Goal: Information Seeking & Learning: Learn about a topic

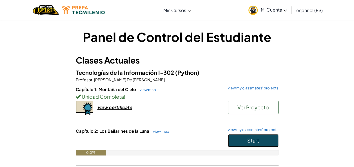
click at [248, 135] on button "Start" at bounding box center [253, 140] width 51 height 13
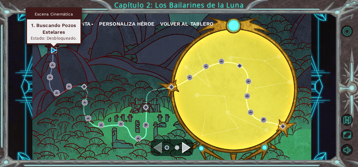
click at [51, 48] on img at bounding box center [54, 50] width 6 height 6
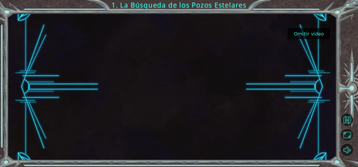
click at [314, 34] on button "Omitir video" at bounding box center [309, 33] width 42 height 11
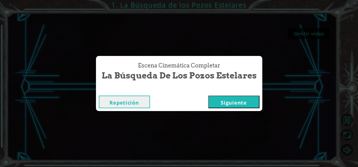
click at [232, 101] on button "Siguiente" at bounding box center [233, 102] width 51 height 13
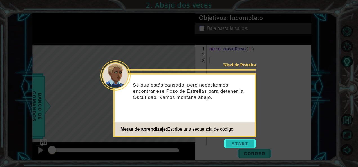
click at [241, 142] on button "Start" at bounding box center [240, 143] width 32 height 9
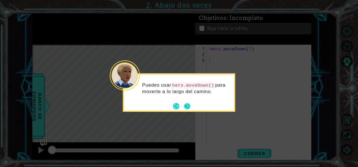
click at [189, 103] on button "Next" at bounding box center [187, 106] width 6 height 6
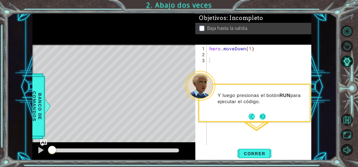
click at [266, 116] on button "Next" at bounding box center [263, 117] width 6 height 6
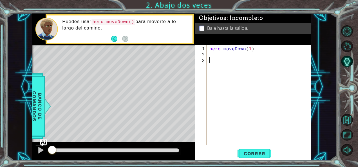
click at [225, 61] on div "hero . moveDown ( 1 )" at bounding box center [260, 102] width 105 height 112
click at [220, 58] on div "hero . moveDown ( 1 )" at bounding box center [260, 102] width 105 height 112
click at [214, 55] on div "hero . moveDown ( 1 )" at bounding box center [260, 102] width 105 height 112
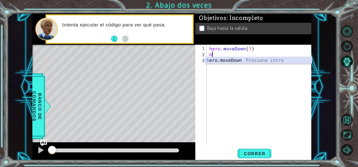
click at [214, 60] on div "h ero.moveDown Presiona intro" at bounding box center [259, 67] width 107 height 20
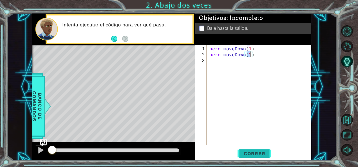
type textarea "hero.moveDown(1)"
click at [264, 157] on button "Correr" at bounding box center [255, 154] width 34 height 12
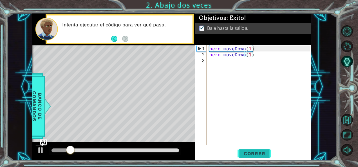
click at [264, 157] on button "Correr" at bounding box center [255, 154] width 34 height 12
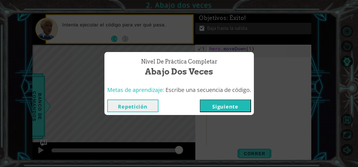
click at [131, 101] on button "Repetición" at bounding box center [132, 106] width 51 height 13
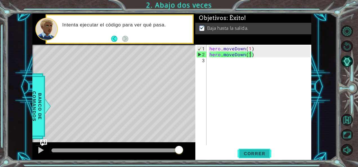
click at [253, 157] on button "Correr" at bounding box center [255, 154] width 34 height 12
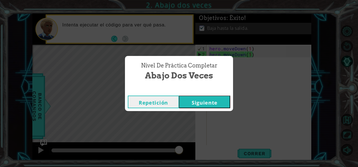
click at [201, 104] on button "Siguiente" at bounding box center [204, 102] width 51 height 13
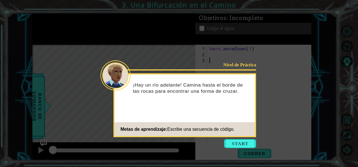
click at [242, 145] on button "Start" at bounding box center [240, 143] width 32 height 9
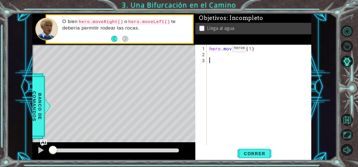
click at [223, 52] on div "hero . moveDown ( 1 )" at bounding box center [260, 102] width 105 height 112
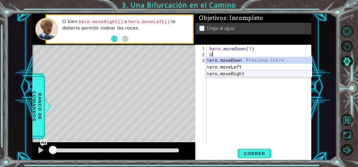
click at [231, 75] on div "h ero.moveDown Presiona intro h ero.moveLeft Presiona intro h ero.moveRight Pre…" at bounding box center [259, 74] width 107 height 34
type textarea "hero.moveRight(1)"
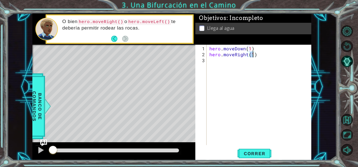
click at [228, 63] on div "hero . moveDown ( 1 ) hero . moveRight ( 1 )" at bounding box center [260, 102] width 105 height 112
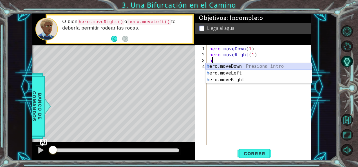
click at [228, 66] on div "h ero.moveDown Presiona intro h ero.moveLeft Presiona intro h ero.moveRight Pre…" at bounding box center [259, 80] width 107 height 34
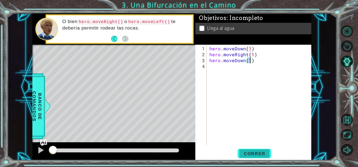
type textarea "hero.moveDown(1)"
click at [249, 153] on span "Correr" at bounding box center [254, 154] width 33 height 6
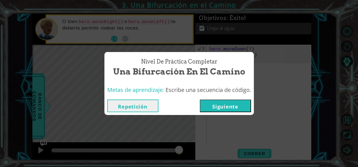
click at [243, 103] on button "Siguiente" at bounding box center [225, 106] width 51 height 13
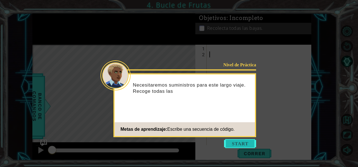
click at [248, 148] on button "Start" at bounding box center [240, 143] width 32 height 9
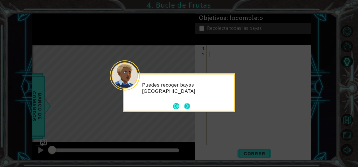
click at [191, 102] on button "Next" at bounding box center [187, 106] width 9 height 9
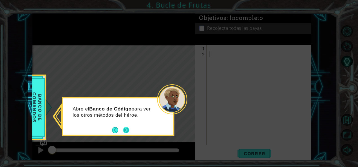
click at [127, 127] on button "Next" at bounding box center [126, 130] width 7 height 7
click at [127, 127] on button "Next" at bounding box center [126, 130] width 6 height 6
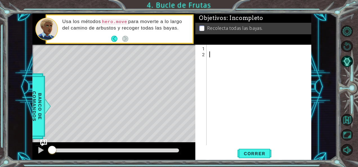
click at [216, 48] on div at bounding box center [260, 102] width 105 height 112
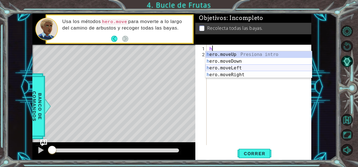
click at [224, 68] on div "h ero.moveUp Presiona intro h ero.moveDown Presiona intro h ero.moveLeft Presio…" at bounding box center [259, 71] width 107 height 41
type textarea "hero.moveLeft(1)"
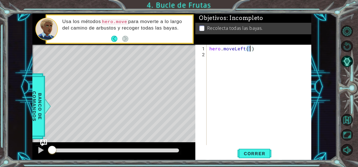
click at [214, 61] on div "hero . moveLeft ( 1 )" at bounding box center [260, 102] width 105 height 112
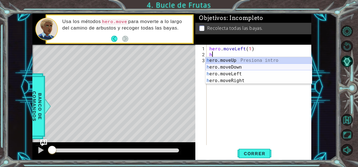
click at [218, 67] on div "h ero.moveUp Presiona intro h ero.moveDown Presiona intro h ero.moveLeft Presio…" at bounding box center [259, 77] width 107 height 41
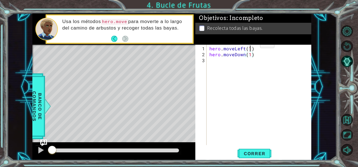
click at [251, 46] on div "hero . moveLeft ( 1 ) hero . moveDown ( 1 )" at bounding box center [260, 102] width 105 height 112
type textarea "hero.moveLeft(2)"
click at [240, 62] on div "hero . moveLeft ( 2 ) hero . moveDown ( 1 )" at bounding box center [260, 102] width 105 height 112
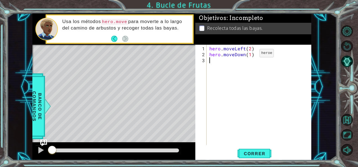
click at [249, 56] on div "hero . moveLeft ( 2 ) hero . moveDown ( 1 )" at bounding box center [260, 102] width 105 height 112
type textarea "hero.moveDown(2)"
click at [246, 56] on div "hero . moveLeft ( 2 ) hero . moveDown ( 2 )" at bounding box center [260, 102] width 105 height 112
click at [233, 60] on div "hero . moveLeft ( 2 ) hero . moveDown ( 2 )" at bounding box center [260, 102] width 105 height 112
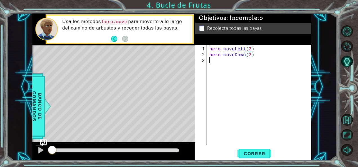
scroll to position [0, 0]
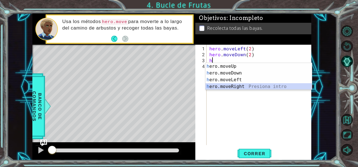
click at [229, 89] on div "h ero.moveUp Presiona intro h ero.moveDown Presiona intro h ero.moveLeft Presio…" at bounding box center [259, 83] width 107 height 41
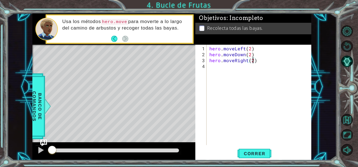
scroll to position [0, 2]
type textarea "hero.moveRight(2)"
click at [223, 76] on div "hero . moveLeft ( 2 ) hero . moveDown ( 2 ) hero . moveRight ( 2 )" at bounding box center [260, 102] width 105 height 112
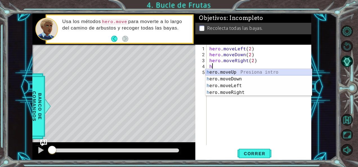
click at [221, 71] on div "h ero.moveUp Presiona intro h ero.moveDown Presiona intro h ero.moveLeft Presio…" at bounding box center [259, 89] width 107 height 41
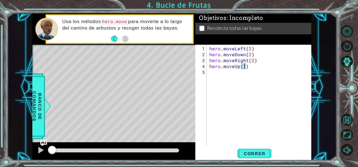
scroll to position [0, 2]
type textarea "hero.moveUp(2)"
click at [248, 156] on span "Correr" at bounding box center [254, 154] width 33 height 6
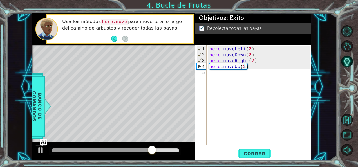
click at [35, 149] on div at bounding box center [113, 152] width 163 height 18
click at [38, 150] on div at bounding box center [40, 150] width 7 height 7
click at [38, 148] on div at bounding box center [40, 150] width 7 height 7
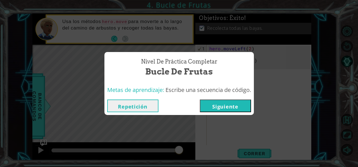
click at [221, 105] on button "Siguiente" at bounding box center [225, 106] width 51 height 13
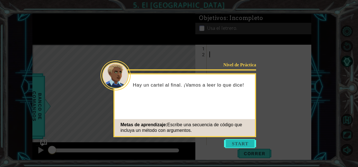
click at [238, 142] on button "Start" at bounding box center [240, 143] width 32 height 9
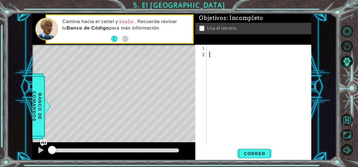
click at [219, 47] on div at bounding box center [260, 102] width 105 height 112
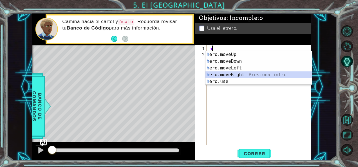
click at [219, 74] on div "h ero.moveUp Presiona intro h ero.moveDown Presiona intro h ero.moveLeft Presio…" at bounding box center [259, 74] width 107 height 47
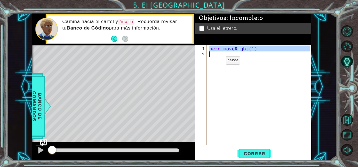
click at [216, 63] on div "hero . moveRight ( 1 )" at bounding box center [260, 102] width 105 height 112
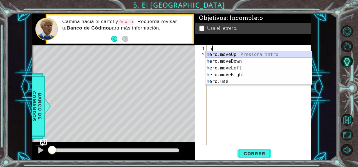
click at [213, 55] on div "h ero.moveUp Presiona intro h ero.moveDown Presiona intro h ero.moveLeft Presio…" at bounding box center [259, 74] width 107 height 47
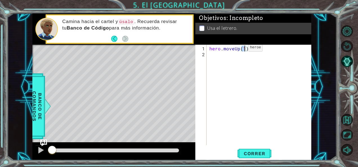
click at [238, 49] on div "hero . moveUp ( 1 )" at bounding box center [260, 102] width 105 height 112
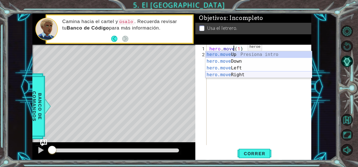
click at [233, 75] on div "hero.move Up Presiona intro hero.move Down Presiona intro hero.move Left Presio…" at bounding box center [259, 71] width 107 height 41
type textarea "hero.moveRight(1)(1)"
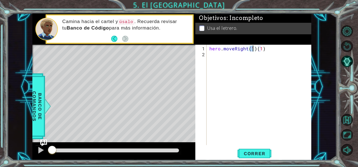
click at [220, 56] on div "hero . moveRight ( 1 ) ( 1 )" at bounding box center [260, 102] width 105 height 112
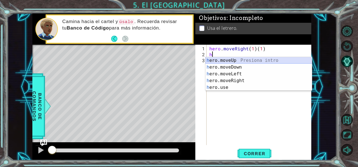
click at [215, 61] on div "h ero.moveUp Presiona intro h ero.moveDown Presiona intro h ero.moveLeft Presio…" at bounding box center [259, 80] width 107 height 47
type textarea "hero.moveUp(1)"
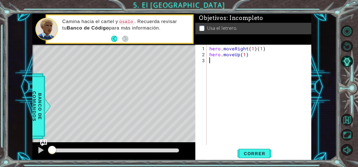
click at [215, 61] on div "hero . moveRight ( 1 ) ( 1 ) hero . moveUp ( 1 )" at bounding box center [260, 102] width 105 height 112
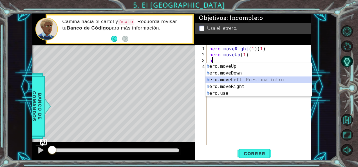
click at [225, 83] on div "h ero.moveUp Presiona intro h ero.moveDown Presiona intro h ero.moveLeft Presio…" at bounding box center [259, 86] width 107 height 47
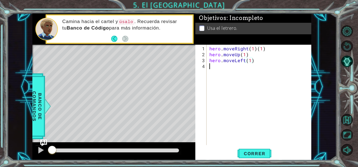
click at [220, 65] on div "hero . moveRight ( 1 ) ( 1 ) hero . moveUp ( 1 ) hero . moveLeft ( 1 )" at bounding box center [260, 102] width 105 height 112
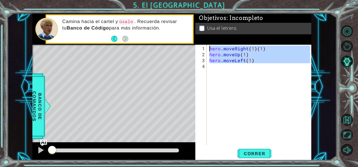
type textarea "hero.moveRight(1)(1) hero.moveUp(1)"
click at [220, 65] on div "hero . moveRight ( 1 ) ( 1 ) hero . moveUp ( 1 ) hero . moveLeft ( 1 )" at bounding box center [259, 95] width 102 height 101
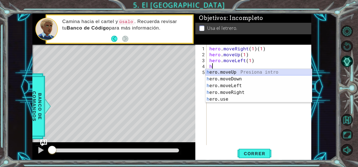
click at [219, 71] on div "h ero.moveUp Presiona intro h ero.moveDown Presiona intro h ero.moveLeft Presio…" at bounding box center [259, 92] width 107 height 47
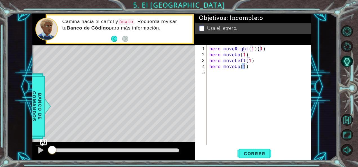
click at [219, 71] on div "hero . moveRight ( 1 ) ( 1 ) hero . moveUp ( 1 ) hero . moveLeft ( 1 ) hero . m…" at bounding box center [260, 102] width 105 height 112
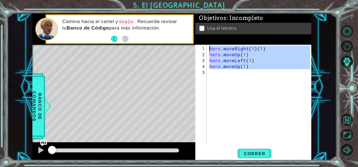
type textarea "hero.moveRight(1)(1) hero.moveUp(1)"
click at [216, 74] on div "hero . moveRight ( 1 ) ( 1 ) hero . moveUp ( 1 ) hero . moveLeft ( 1 ) hero . m…" at bounding box center [259, 95] width 102 height 101
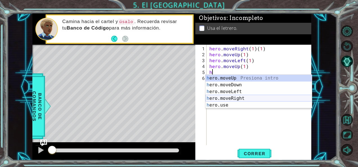
click at [229, 99] on div "h ero.moveUp Presiona intro h ero.moveDown Presiona intro h ero.moveLeft Presio…" at bounding box center [259, 98] width 107 height 47
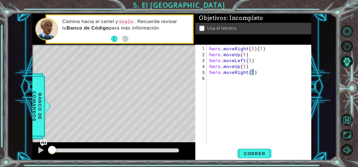
type textarea "hero.moveRight(2)"
click at [243, 89] on div "hero . moveRight ( 1 ) ( 1 ) hero . moveUp ( 1 ) hero . moveLeft ( 1 ) hero . m…" at bounding box center [260, 102] width 105 height 112
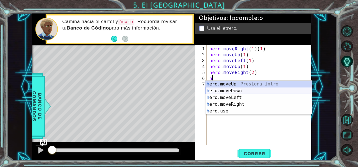
click at [237, 89] on div "h ero.moveUp Presiona intro h ero.moveDown Presiona intro h ero.moveLeft Presio…" at bounding box center [259, 104] width 107 height 47
type textarea "hero.moveDown(1)"
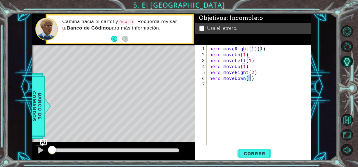
drag, startPoint x: 226, startPoint y: 88, endPoint x: 218, endPoint y: 85, distance: 8.9
click at [218, 85] on div "hero . moveRight ( 1 ) ( 1 ) hero . moveUp ( 1 ) hero . moveLeft ( 1 ) hero . m…" at bounding box center [260, 102] width 105 height 112
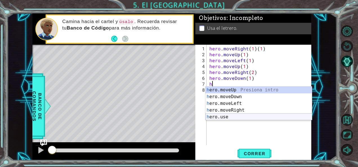
click at [225, 117] on div "h ero.moveUp Presiona intro h ero.moveDown Presiona intro h ero.moveLeft Presio…" at bounding box center [259, 110] width 107 height 47
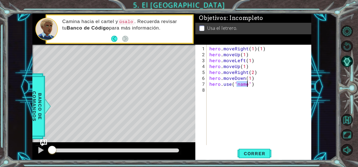
drag, startPoint x: 242, startPoint y: 129, endPoint x: 212, endPoint y: 79, distance: 58.3
click at [212, 79] on div "hero . moveRight ( 1 ) ( 1 ) hero . moveUp ( 1 ) hero . moveLeft ( 1 ) hero . m…" at bounding box center [260, 102] width 105 height 112
click at [246, 84] on div "hero . moveRight ( 1 ) ( 1 ) hero . moveUp ( 1 ) hero . moveLeft ( 1 ) hero . m…" at bounding box center [260, 102] width 105 height 112
click at [257, 158] on button "Correr" at bounding box center [255, 154] width 34 height 12
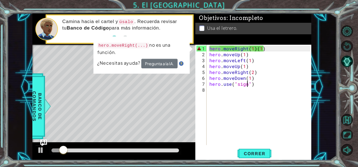
click at [262, 48] on div "hero . moveRight ( 1 ) ( 1 ) hero . moveUp ( 1 ) hero . moveLeft ( 1 ) hero . m…" at bounding box center [260, 102] width 105 height 112
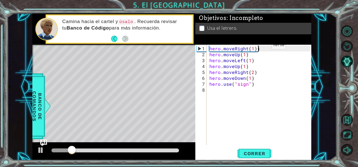
type textarea "hero.moveRight(1)"
click at [255, 152] on span "Correr" at bounding box center [254, 154] width 33 height 6
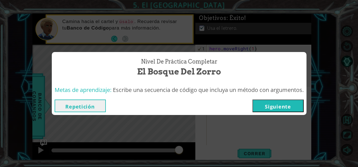
click at [99, 105] on button "Repetición" at bounding box center [80, 106] width 51 height 13
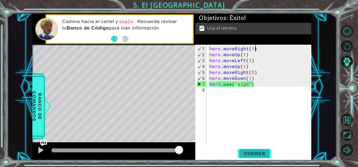
click at [251, 153] on span "Correr" at bounding box center [254, 154] width 33 height 6
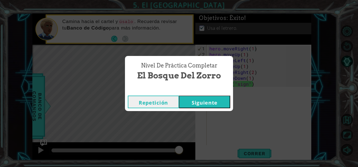
click at [197, 101] on button "Siguiente" at bounding box center [204, 102] width 51 height 13
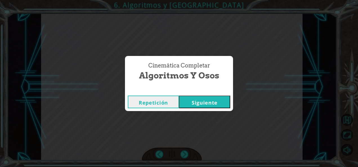
click at [229, 97] on button "Siguiente" at bounding box center [204, 102] width 51 height 13
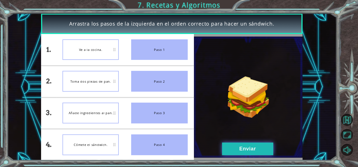
click at [238, 143] on button "Enviar" at bounding box center [247, 149] width 51 height 13
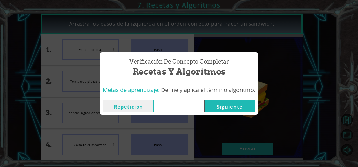
click at [228, 108] on button "Siguiente" at bounding box center [229, 106] width 51 height 13
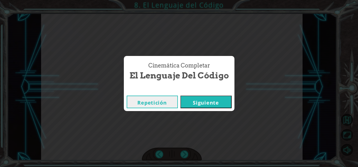
click at [195, 101] on button "Siguiente" at bounding box center [206, 102] width 51 height 13
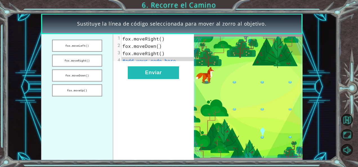
click at [156, 64] on pre "#add your code here" at bounding box center [160, 60] width 77 height 7
drag, startPoint x: 88, startPoint y: 76, endPoint x: 136, endPoint y: 60, distance: 50.1
click at [142, 59] on div "[PERSON_NAME].moveLeft() [PERSON_NAME].moveRight() [PERSON_NAME].moveDown() [PE…" at bounding box center [117, 97] width 153 height 126
click at [92, 73] on button "fox.moveDown()" at bounding box center [77, 76] width 50 height 12
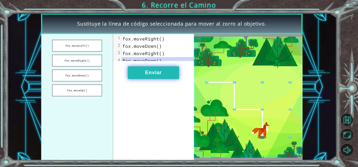
click at [151, 74] on button "Enviar" at bounding box center [153, 72] width 51 height 13
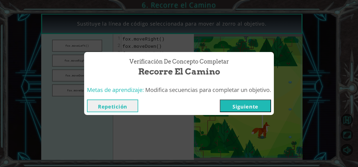
click at [237, 104] on button "Siguiente" at bounding box center [245, 106] width 51 height 13
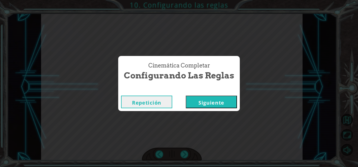
click at [206, 98] on button "Siguiente" at bounding box center [211, 102] width 51 height 13
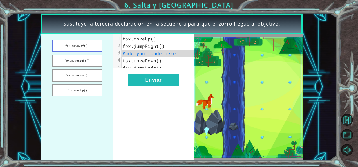
click at [95, 47] on button "fox.moveLeft()" at bounding box center [77, 46] width 50 height 12
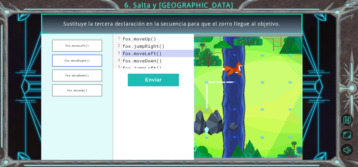
click at [94, 60] on button "fox.moveRight()" at bounding box center [77, 61] width 50 height 12
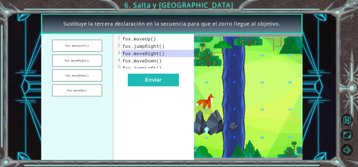
click at [95, 83] on ul "[PERSON_NAME].moveLeft() [PERSON_NAME].moveRight() [PERSON_NAME].moveDown() [PE…" at bounding box center [77, 97] width 72 height 126
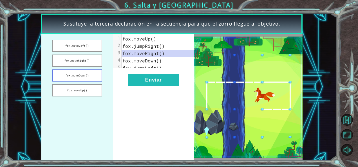
click at [92, 75] on button "fox.moveDown()" at bounding box center [77, 76] width 50 height 12
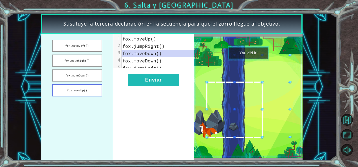
click at [95, 89] on button "fox.moveUp()" at bounding box center [77, 90] width 50 height 12
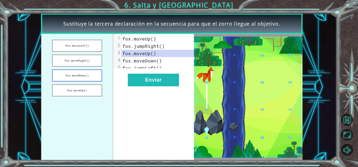
click at [97, 79] on button "fox.moveDown()" at bounding box center [77, 76] width 50 height 12
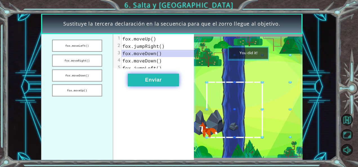
click at [141, 79] on button "Enviar" at bounding box center [153, 80] width 51 height 13
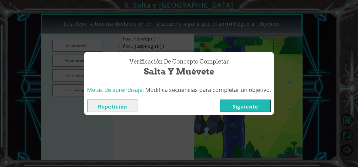
click at [253, 110] on button "Siguiente" at bounding box center [245, 106] width 51 height 13
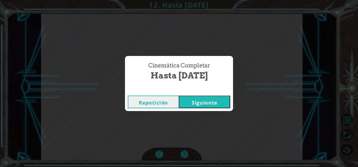
click at [195, 102] on button "Siguiente" at bounding box center [204, 102] width 51 height 13
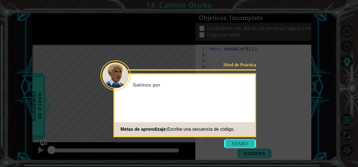
click at [243, 147] on button "Start" at bounding box center [240, 143] width 32 height 9
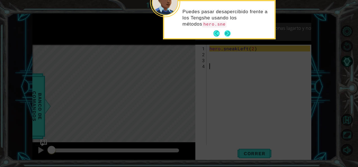
click at [230, 32] on button "Next" at bounding box center [227, 33] width 9 height 9
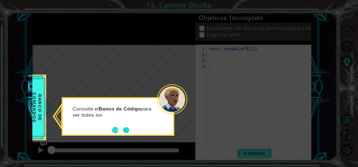
click at [130, 126] on button "Next" at bounding box center [126, 130] width 10 height 10
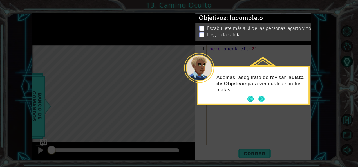
click at [262, 103] on button "Next" at bounding box center [261, 99] width 6 height 6
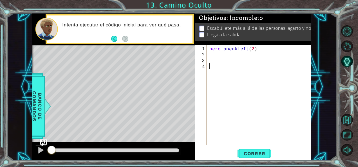
click at [221, 55] on div "hero . sneakLeft ( 2 )" at bounding box center [260, 102] width 105 height 112
drag, startPoint x: 248, startPoint y: 153, endPoint x: 221, endPoint y: 133, distance: 33.4
click at [221, 133] on div "hero . sneakLeft ( 2 )" at bounding box center [260, 102] width 105 height 112
click at [243, 151] on span "Correr" at bounding box center [254, 154] width 33 height 6
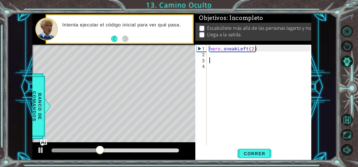
click at [215, 61] on div "hero . sneakLeft ( 2 )" at bounding box center [260, 102] width 105 height 112
click at [213, 56] on div "hero . sneakLeft ( 2 )" at bounding box center [260, 102] width 105 height 112
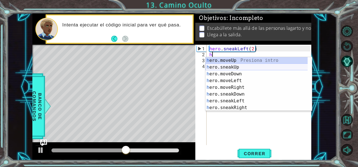
click at [234, 66] on div "h ero.moveUp Presiona intro h ero.sneakUp Presiona intro h ero.moveDown Presion…" at bounding box center [257, 91] width 103 height 68
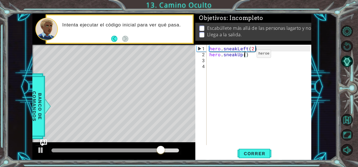
type textarea "hero.sneakUp(2)"
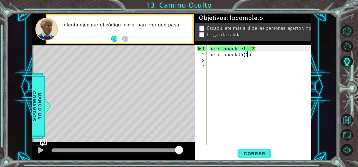
click at [231, 58] on div "hero . sneakLeft ( 2 ) hero . sneakUp ( 2 )" at bounding box center [260, 102] width 105 height 112
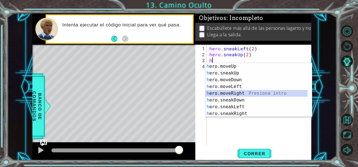
click at [236, 93] on div "h ero.moveUp Presiona intro h ero.sneakUp Presiona intro h ero.moveDown Presion…" at bounding box center [259, 97] width 107 height 68
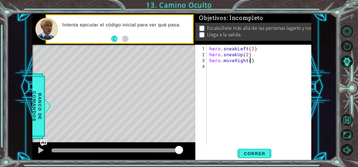
scroll to position [0, 2]
type textarea "hero.moveRight(2)"
click at [244, 149] on button "Correr" at bounding box center [255, 154] width 34 height 12
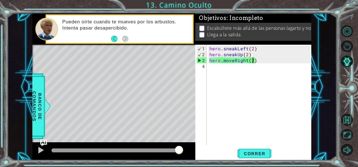
click at [256, 83] on div "hero . sneakLeft ( 2 ) hero . sneakUp ( 2 ) hero . moveRight ( 2 )" at bounding box center [260, 102] width 105 height 112
drag, startPoint x: 261, startPoint y: 153, endPoint x: 256, endPoint y: 156, distance: 5.9
click at [256, 156] on span "Correr" at bounding box center [254, 154] width 33 height 6
click at [246, 61] on div "hero . sneakLeft ( 2 ) hero . sneakUp ( 2 ) hero . moveRight ( 2 )" at bounding box center [260, 102] width 105 height 112
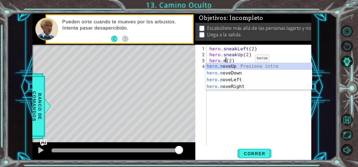
scroll to position [0, 1]
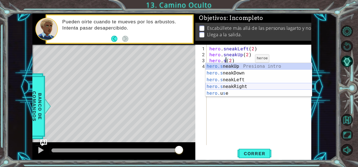
click at [238, 85] on div "hero.s neakUp Presiona intro hero.s neakDown Presiona intro hero.s neakLeft Pre…" at bounding box center [259, 86] width 107 height 47
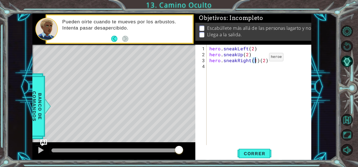
click at [259, 59] on div "hero . sneakLeft ( 2 ) hero . sneakUp ( 2 ) hero . sneakRight ( 1 ) ( 2 )" at bounding box center [260, 102] width 105 height 112
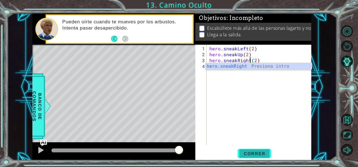
type textarea "hero.sneakRight(2)"
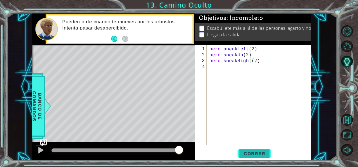
click at [251, 151] on span "Correr" at bounding box center [254, 154] width 33 height 6
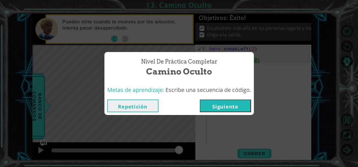
click at [228, 105] on button "Siguiente" at bounding box center [225, 106] width 51 height 13
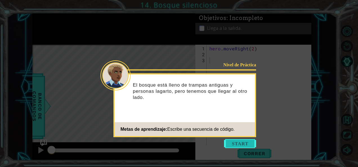
click at [242, 143] on button "Start" at bounding box center [240, 143] width 32 height 9
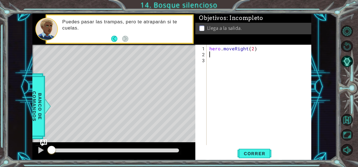
click at [214, 55] on div "hero . moveRight ( 2 )" at bounding box center [260, 102] width 105 height 112
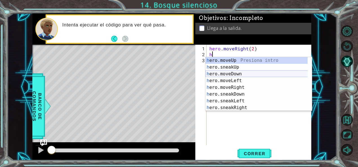
click at [230, 74] on div "h ero.moveUp Presiona intro h ero.sneakUp Presiona intro h ero.moveDown Presion…" at bounding box center [257, 91] width 103 height 68
type textarea "hero.moveDown(1)"
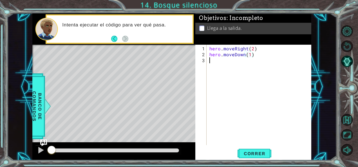
click at [217, 73] on div "hero . moveRight ( 2 ) hero . moveDown ( 1 )" at bounding box center [260, 102] width 105 height 112
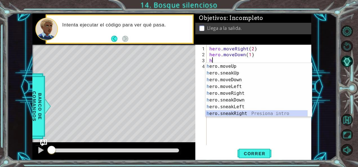
click at [244, 115] on div "h ero.moveUp Presiona intro h ero.sneakUp Presiona intro h ero.moveDown Presion…" at bounding box center [257, 97] width 103 height 68
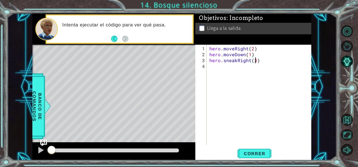
scroll to position [0, 3]
type textarea "hero.sneakRight(2)"
click at [241, 73] on div "hero . moveRight ( 2 ) hero . moveDown ( 1 ) hero . sneakRight ( 2 )" at bounding box center [260, 102] width 105 height 112
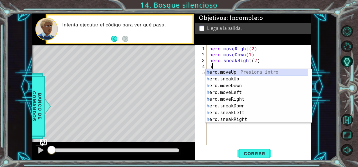
click at [235, 72] on div "h ero.moveUp Presiona intro h ero.sneakUp Presiona intro h ero.moveDown Presion…" at bounding box center [257, 103] width 103 height 68
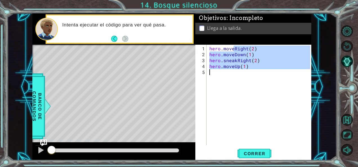
click at [235, 72] on div "hero . moveRight ( 2 ) hero . moveDown ( 1 ) hero . sneakRight ( 2 ) hero . mov…" at bounding box center [260, 102] width 105 height 112
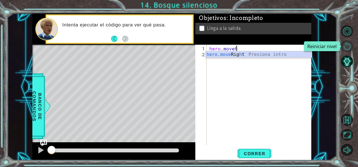
type textarea "hero.moveh"
click at [349, 46] on button "Reiniciar nivel\a" at bounding box center [347, 47] width 12 height 12
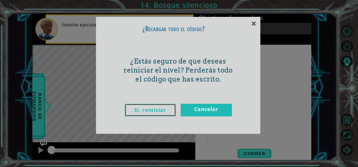
click at [166, 110] on link "Si, reiniciar" at bounding box center [150, 110] width 51 height 13
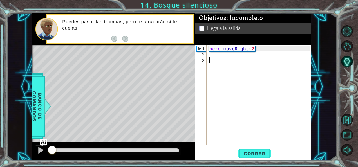
click at [224, 54] on div "hero . moveRight ( 2 )" at bounding box center [260, 102] width 105 height 112
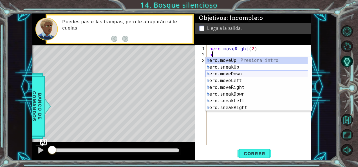
click at [229, 74] on div "h ero.moveUp Presiona intro h ero.sneakUp Presiona intro h ero.moveDown Presion…" at bounding box center [259, 91] width 107 height 68
type textarea "hero.moveDown(1)"
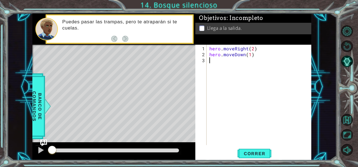
click at [218, 63] on div "hero . moveRight ( 2 ) hero . moveDown ( 1 )" at bounding box center [260, 102] width 105 height 112
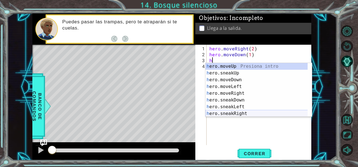
click at [236, 115] on div "h ero.moveUp Presiona intro h ero.sneakUp Presiona intro h ero.moveDown Presion…" at bounding box center [257, 97] width 103 height 68
type textarea "hero.sneakRight(1)"
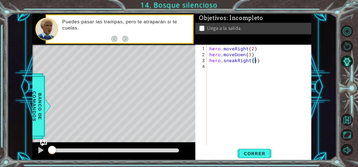
click at [244, 75] on div "hero . moveRight ( 2 ) hero . moveDown ( 1 ) hero . sneakRight ( 1 )" at bounding box center [260, 102] width 105 height 112
click at [253, 62] on div "hero . moveRight ( 2 ) hero . moveDown ( 1 ) hero . sneakRight ( 1 )" at bounding box center [260, 102] width 105 height 112
type textarea "hero.sneakRight(2)"
click at [225, 70] on div "hero . moveRight ( 2 ) hero . moveDown ( 1 ) hero . sneakRight ( 2 )" at bounding box center [260, 102] width 105 height 112
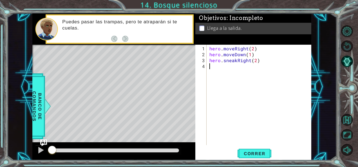
scroll to position [0, 0]
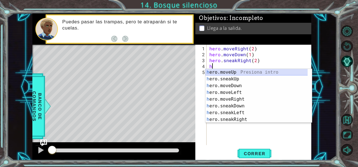
click at [228, 72] on div "h ero.moveUp Presiona intro h ero.sneakUp Presiona intro h ero.moveDown Presion…" at bounding box center [257, 103] width 103 height 68
type textarea "hero.moveUp(1)"
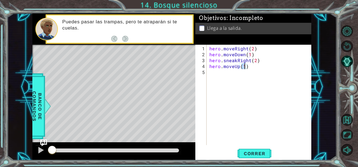
click at [221, 73] on div "hero . moveRight ( 2 ) hero . moveDown ( 1 ) hero . sneakRight ( 2 ) hero . mov…" at bounding box center [260, 102] width 105 height 112
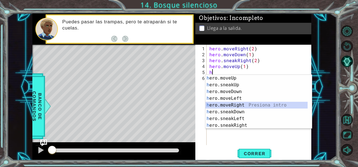
click at [235, 105] on div "h ero.moveUp Presiona intro h ero.sneakUp Presiona intro h ero.moveDown Presion…" at bounding box center [257, 109] width 103 height 68
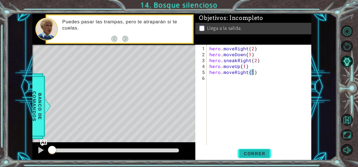
type textarea "hero.moveRight(1)"
click at [252, 155] on span "Correr" at bounding box center [254, 154] width 33 height 6
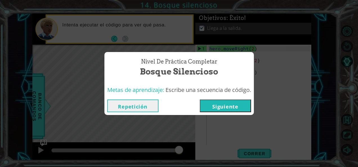
click at [234, 106] on button "Siguiente" at bounding box center [225, 106] width 51 height 13
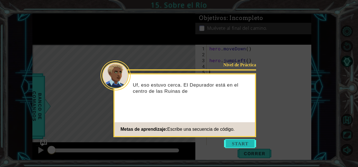
click at [244, 142] on button "Start" at bounding box center [240, 143] width 32 height 9
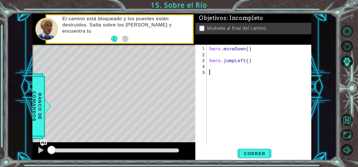
click at [219, 54] on div "hero . moveDown ( ) hero . jumpLeft ( )" at bounding box center [260, 102] width 105 height 112
click at [222, 69] on div "hero . moveDown ( ) hero . jumpLeft ( )" at bounding box center [260, 102] width 105 height 112
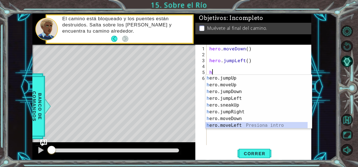
click at [235, 123] on div "h ero.jumpUp Presiona intro h ero.moveUp Presiona intro h ero.jumpDown Presiona…" at bounding box center [257, 109] width 103 height 68
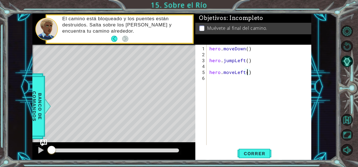
type textarea "hero.moveLeft(2)"
click at [251, 80] on div "hero . moveDown ( ) hero . jumpLeft ( ) hero . moveLeft ( 2 )" at bounding box center [260, 102] width 105 height 112
type textarea "h"
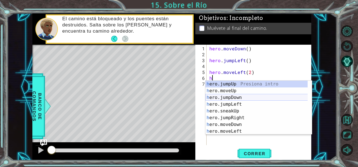
click at [235, 97] on div "h ero.jumpUp Presiona intro h ero.moveUp Presiona intro h ero.jumpDown Presiona…" at bounding box center [257, 115] width 103 height 68
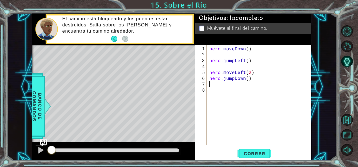
type textarea "h"
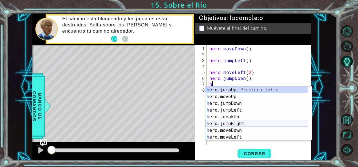
click at [239, 123] on div "h ero.jumpUp Presiona intro h ero.moveUp Presiona intro h ero.jumpDown Presiona…" at bounding box center [257, 121] width 103 height 68
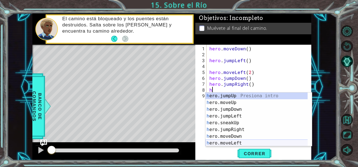
click at [241, 144] on div "h ero.jumpUp Presiona intro h ero.moveUp Presiona intro h ero.jumpDown Presiona…" at bounding box center [257, 127] width 103 height 68
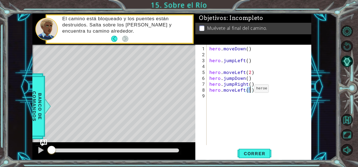
click at [245, 91] on div "hero . moveDown ( ) hero . jumpLeft ( ) hero . moveLeft ( 2 ) hero . jumpDown (…" at bounding box center [260, 102] width 105 height 112
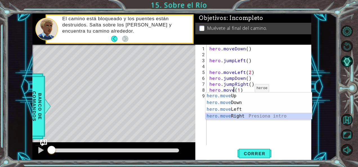
click at [242, 117] on div "hero.move Up Presiona intro hero.move Down Presiona intro hero.move Left Presio…" at bounding box center [259, 113] width 107 height 41
type textarea "hero.moveRight(1)(1)"
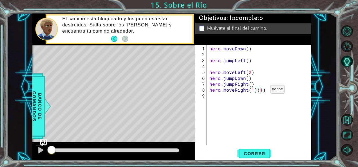
click at [261, 92] on div "hero . moveDown ( ) hero . jumpLeft ( ) hero . moveLeft ( 2 ) hero . jumpDown (…" at bounding box center [260, 102] width 105 height 112
click at [270, 97] on div "hero . moveDown ( ) hero . jumpLeft ( ) hero . moveLeft ( 2 ) hero . jumpDown (…" at bounding box center [260, 102] width 105 height 112
click at [261, 150] on button "Correr" at bounding box center [255, 154] width 34 height 12
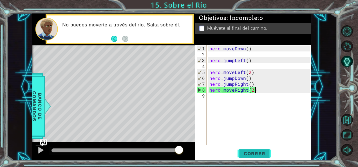
click at [261, 150] on button "Correr" at bounding box center [255, 154] width 34 height 12
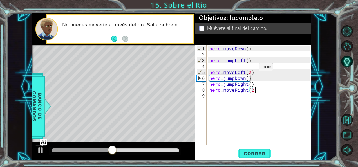
click at [251, 70] on div "hero . moveDown ( ) hero . jumpLeft ( ) hero . moveLeft ( 2 ) hero . jumpDown (…" at bounding box center [260, 102] width 105 height 112
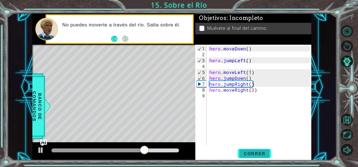
drag, startPoint x: 259, startPoint y: 147, endPoint x: 259, endPoint y: 157, distance: 9.9
click at [259, 157] on button "Correr" at bounding box center [255, 154] width 34 height 12
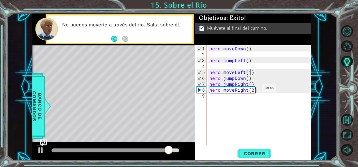
click at [252, 90] on div "hero . moveDown ( ) hero . jumpLeft ( ) hero . moveLeft ( 1 ) hero . jumpDown (…" at bounding box center [260, 102] width 105 height 112
type textarea "hero.moveRight()"
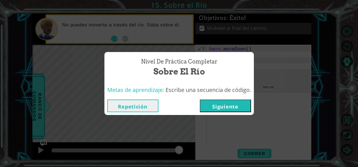
click at [245, 102] on button "Siguiente" at bounding box center [225, 106] width 51 height 13
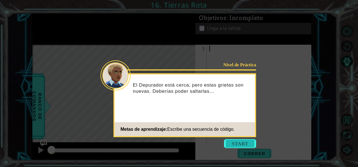
click at [240, 144] on button "Start" at bounding box center [240, 143] width 32 height 9
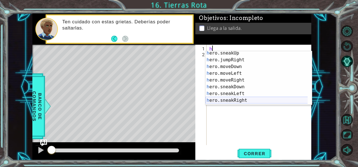
scroll to position [34, 0]
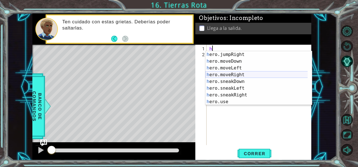
click at [229, 75] on div "h ero.jumpRight Presiona intro h ero.moveDown Presiona intro h ero.moveLeft Pre…" at bounding box center [257, 85] width 103 height 68
type textarea "hero.moveRight(1)"
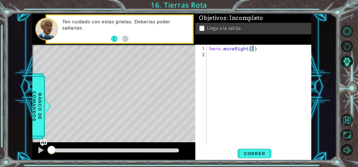
click at [226, 58] on div "hero . moveRight ( 1 )" at bounding box center [260, 102] width 105 height 112
type textarea "h"
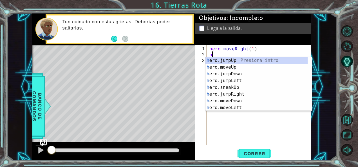
scroll to position [0, 0]
click at [228, 60] on div "h ero.jumpUp Presiona intro h ero.moveUp Presiona intro h ero.jumpDown Presiona…" at bounding box center [257, 91] width 103 height 68
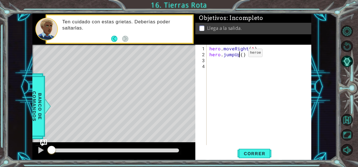
click at [239, 55] on div "hero . moveRight ( 1 ) hero . jumpUp ( )" at bounding box center [260, 102] width 105 height 112
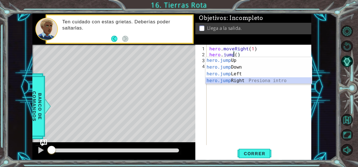
click at [246, 82] on div "hero.jump Up Presiona intro hero.jump Down Presiona intro hero.jump Left Presio…" at bounding box center [259, 77] width 107 height 41
type textarea "hero.jumpRight"
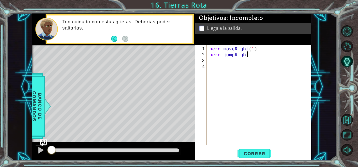
click at [222, 59] on div "hero . moveRight ( 1 ) hero . jumpRight" at bounding box center [260, 102] width 105 height 112
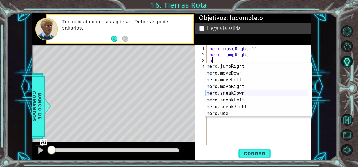
scroll to position [34, 0]
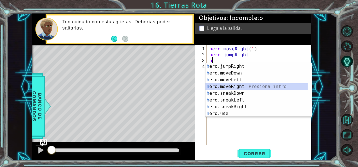
click at [238, 86] on div "h ero.jumpRight Presiona intro h ero.moveDown Presiona intro h ero.moveLeft Pre…" at bounding box center [257, 97] width 103 height 68
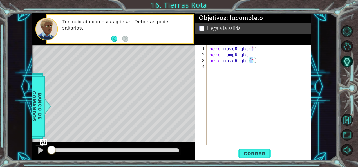
type textarea "hero.moveRight(2)"
click at [230, 64] on div "hero . moveRight ( 1 ) hero . jumpRight hero . moveRight ( 2 )" at bounding box center [260, 102] width 105 height 112
click at [250, 58] on div "hero . moveRight ( 1 ) hero . jumpRight hero . moveRight ( 2 )" at bounding box center [260, 102] width 105 height 112
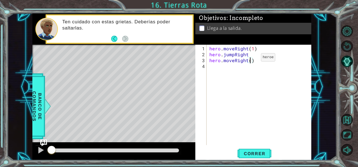
type textarea "hero.moveRight(1)"
click at [221, 72] on div "hero . moveRight ( 1 ) hero . jumpRight hero . moveRight ( 1 )" at bounding box center [260, 102] width 105 height 112
type textarea "h"
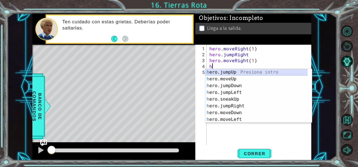
click at [221, 73] on div "h ero.jumpUp Presiona intro h ero.moveUp Presiona intro h ero.jumpDown Presiona…" at bounding box center [257, 103] width 103 height 68
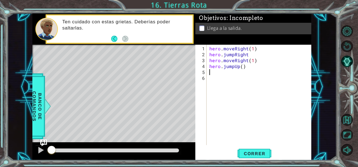
click at [221, 73] on div "hero . moveRight ( 1 ) hero . jumpRight hero . moveRight ( 1 ) hero . jumpUp ( )" at bounding box center [260, 102] width 105 height 112
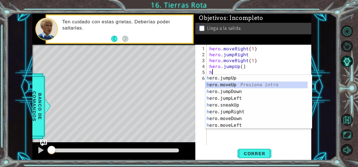
click at [226, 83] on div "h ero.jumpUp Presiona intro h ero.moveUp Presiona intro h ero.jumpDown Presiona…" at bounding box center [257, 109] width 103 height 68
type textarea "hero.moveUp(1)"
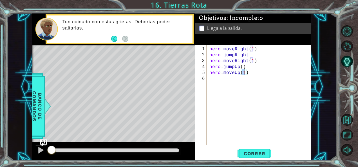
click at [257, 145] on div "hero . moveRight ( 1 ) hero . jumpRight hero . moveRight ( 1 ) hero . jumpUp ( …" at bounding box center [260, 102] width 105 height 112
click at [254, 149] on button "Correr" at bounding box center [255, 154] width 34 height 12
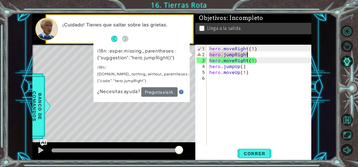
click at [253, 55] on div "hero . moveRight ( 1 ) hero . jumpRight hero . moveRight ( 1 ) hero . jumpUp ( …" at bounding box center [260, 102] width 105 height 112
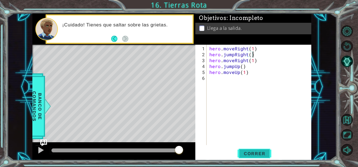
type textarea "hero.jumpRight()"
click at [260, 158] on button "Correr" at bounding box center [255, 154] width 34 height 12
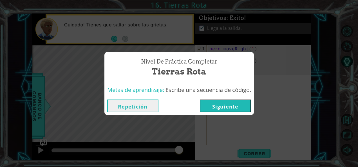
click at [228, 107] on button "Siguiente" at bounding box center [225, 106] width 51 height 13
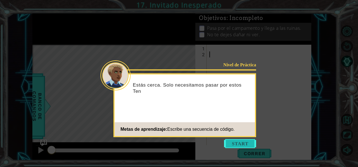
click at [243, 146] on button "Start" at bounding box center [240, 143] width 32 height 9
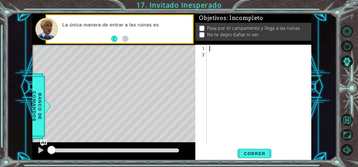
click at [225, 48] on div at bounding box center [260, 102] width 105 height 112
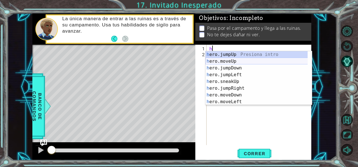
click at [225, 59] on div "h ero.jumpUp Presiona intro h ero.moveUp Presiona intro h ero.jumpDown Presiona…" at bounding box center [257, 85] width 103 height 68
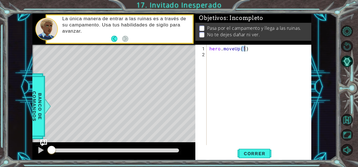
click at [226, 59] on div "hero . moveUp ( 1 )" at bounding box center [260, 102] width 105 height 112
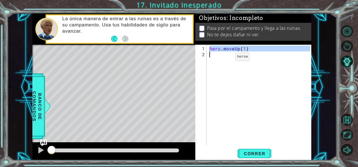
type textarea "h"
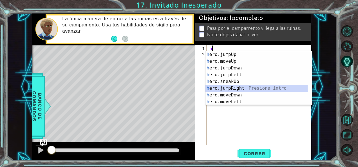
click at [233, 86] on div "h ero.jumpUp Presiona intro h ero.moveUp Presiona intro h ero.jumpDown Presiona…" at bounding box center [257, 85] width 103 height 68
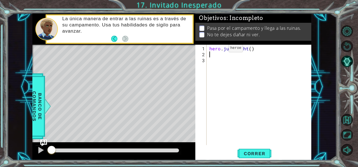
type textarea "h"
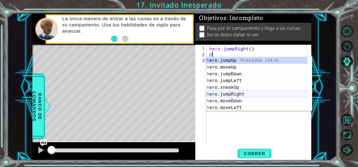
click at [235, 95] on div "h ero.jumpUp Presiona intro h ero.moveUp Presiona intro h ero.jumpDown Presiona…" at bounding box center [257, 91] width 103 height 68
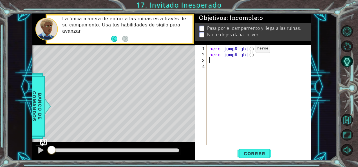
click at [246, 50] on div "hero . jumpRight ( ) hero . jumpRight ( )" at bounding box center [260, 102] width 105 height 112
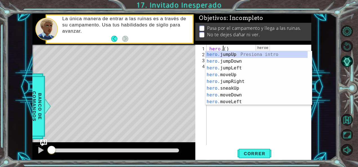
scroll to position [0, 1]
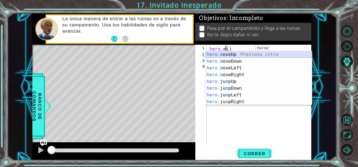
click at [247, 56] on div "hero.m oveUp Presiona intro hero.m oveDown Presiona intro hero.m oveLeft Presio…" at bounding box center [259, 85] width 107 height 68
type textarea "hero.moveUp(1)"
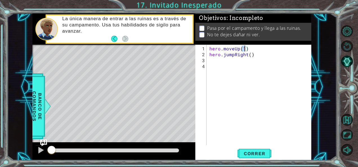
click at [227, 59] on div "hero . moveUp ( 1 ) hero . jumpRight ( )" at bounding box center [260, 102] width 105 height 112
type textarea "h"
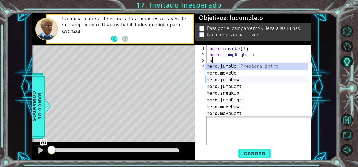
click at [228, 81] on div "h ero.jumpUp Presiona intro h ero.moveUp Presiona intro h ero.jumpDown Presiona…" at bounding box center [257, 97] width 103 height 68
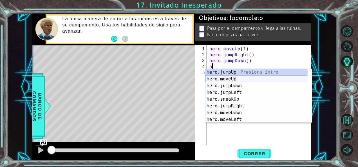
scroll to position [34, 0]
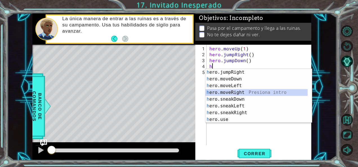
click at [234, 90] on div "h ero.jumpRight Presiona intro h ero.moveDown Presiona intro h ero.moveLeft Pre…" at bounding box center [257, 103] width 103 height 68
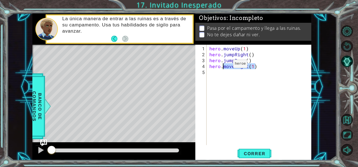
drag, startPoint x: 257, startPoint y: 68, endPoint x: 224, endPoint y: 66, distance: 33.3
click at [224, 66] on div "hero . moveUp ( 1 ) hero . jumpRight ( ) hero . jumpDown ( ) hero . moveRight (…" at bounding box center [260, 102] width 105 height 112
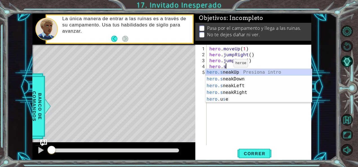
scroll to position [0, 1]
click at [245, 91] on div "hero.s neakUp Presiona intro hero.s neakDown Presiona intro hero.s neakLeft Pre…" at bounding box center [259, 92] width 107 height 47
type textarea "hero.sneakRight(1)"
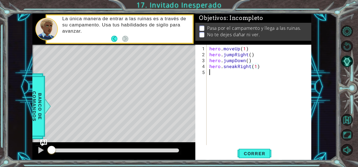
click at [215, 74] on div "hero . moveUp ( 1 ) hero . jumpRight ( ) hero . jumpDown ( ) hero . sneakRight …" at bounding box center [260, 102] width 105 height 112
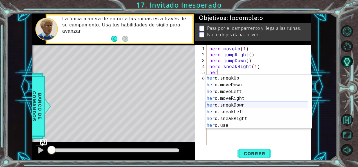
scroll to position [34, 0]
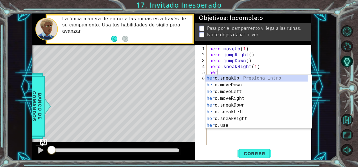
click at [230, 77] on div "her o.sneakUp Presiona intro her o.moveDown Presiona intro her o.moveLeft Presi…" at bounding box center [257, 109] width 103 height 68
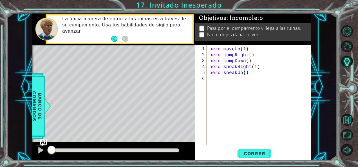
type textarea "hero.sneakUp(2)"
click at [243, 77] on div "hero . moveUp ( 1 ) hero . jumpRight ( ) hero . jumpDown ( ) hero . sneakRight …" at bounding box center [260, 102] width 105 height 112
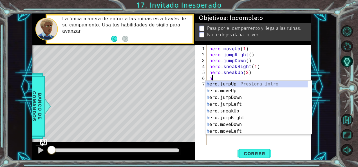
scroll to position [0, 0]
click at [249, 112] on div "h ero.jumpUp Presiona intro h ero.moveUp Presiona intro h ero.jumpDown Presiona…" at bounding box center [257, 115] width 103 height 68
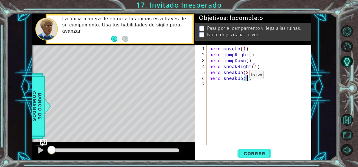
click at [240, 77] on div "hero . moveUp ( 1 ) hero . jumpRight ( ) hero . jumpDown ( ) hero . sneakRight …" at bounding box center [260, 102] width 105 height 112
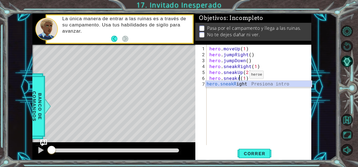
scroll to position [0, 2]
click at [241, 84] on div "hero.sneakR ight Presiona intro" at bounding box center [259, 91] width 107 height 20
type textarea "hero.sneakRight(1)(1)"
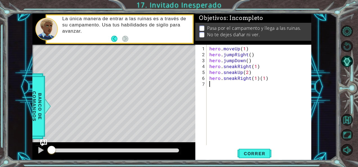
click at [226, 86] on div "hero . moveUp ( 1 ) hero . jumpRight ( ) hero . jumpDown ( ) hero . sneakRight …" at bounding box center [260, 102] width 105 height 112
click at [265, 79] on div "hero . moveUp ( 1 ) hero . jumpRight ( ) hero . jumpDown ( ) hero . sneakRight …" at bounding box center [260, 102] width 105 height 112
type textarea "hero.sneakRight(2)"
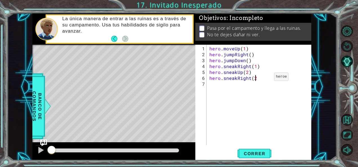
scroll to position [0, 3]
click at [242, 86] on div "hero . moveUp ( 1 ) hero . jumpRight ( ) hero . jumpDown ( ) hero . sneakRight …" at bounding box center [260, 102] width 105 height 112
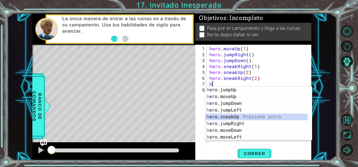
click at [234, 116] on div "h ero.jumpUp Presiona intro h ero.moveUp Presiona intro h ero.jumpDown Presiona…" at bounding box center [257, 121] width 103 height 68
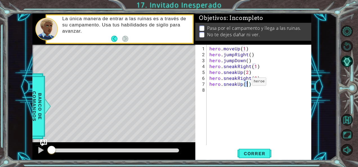
click at [242, 84] on div "hero . moveUp ( 1 ) hero . jumpRight ( ) hero . jumpDown ( ) hero . sneakRight …" at bounding box center [260, 102] width 105 height 112
click at [249, 85] on div "hero . moveUp ( 1 ) hero . jumpRight ( ) hero . jumpDown ( ) hero . sneakRight …" at bounding box center [260, 102] width 105 height 112
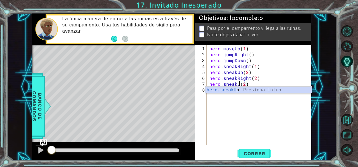
scroll to position [0, 2]
click at [248, 89] on div "hero.sneakD own Presiona intro" at bounding box center [259, 97] width 107 height 20
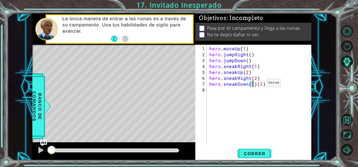
click at [257, 85] on div "hero . moveUp ( 1 ) hero . jumpRight ( ) hero . jumpDown ( ) hero . sneakRight …" at bounding box center [260, 102] width 105 height 112
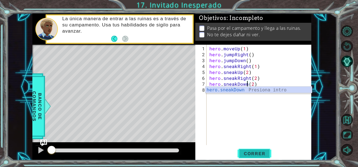
type textarea "hero.sneakDown(2)"
click at [248, 155] on span "Correr" at bounding box center [254, 154] width 33 height 6
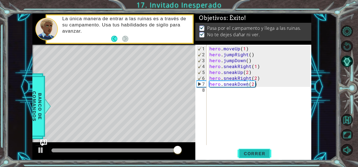
click at [265, 152] on span "Correr" at bounding box center [254, 154] width 33 height 6
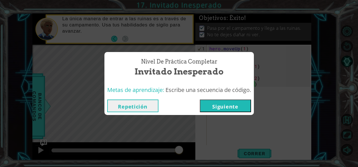
click at [233, 104] on button "Siguiente" at bounding box center [225, 106] width 51 height 13
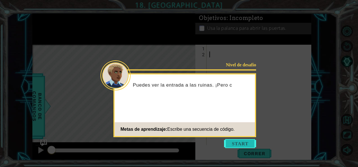
click at [239, 147] on button "Start" at bounding box center [240, 143] width 32 height 9
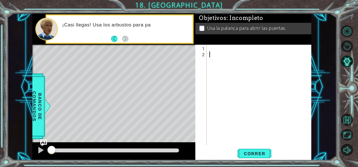
click at [222, 50] on div at bounding box center [260, 102] width 105 height 112
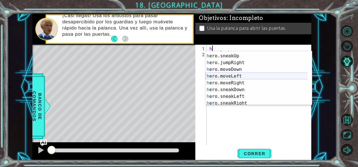
scroll to position [26, 0]
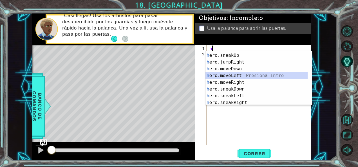
click at [242, 76] on div "h ero.jumpLeft Presiona intro h ero.sneakUp Presiona intro h ero.jumpRight Pres…" at bounding box center [257, 79] width 103 height 68
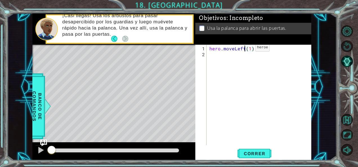
click at [246, 50] on div "hero . moveLeft ( 1 )" at bounding box center [260, 102] width 105 height 112
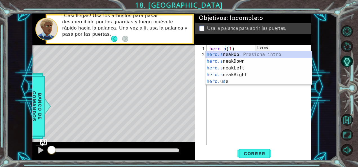
scroll to position [0, 1]
click at [246, 73] on div "hero.s neakUp Presiona intro hero.s neakDown Presiona intro hero.s neakLeft Pre…" at bounding box center [259, 74] width 107 height 47
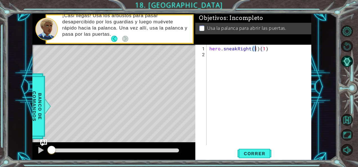
click at [237, 58] on div "hero . sneakRight ( 1 ) ( 1 )" at bounding box center [260, 102] width 105 height 112
click at [265, 49] on div "hero . sneakRight ( 1 ) ( 1 )" at bounding box center [260, 102] width 105 height 112
type textarea "hero.sneakRight(1)"
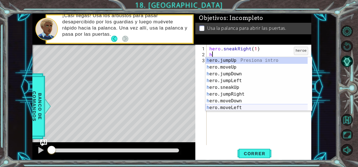
scroll to position [34, 0]
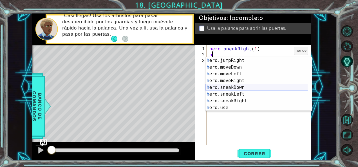
click at [233, 87] on div "h ero.jumpRight Presiona intro h ero.moveDown Presiona intro h ero.moveLeft Pre…" at bounding box center [257, 91] width 103 height 68
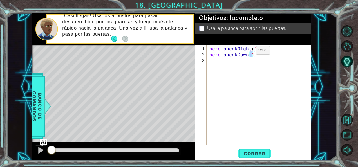
click at [250, 56] on div "hero . sneakRight ( 1 ) hero . sneakDown ( 1 )" at bounding box center [259, 95] width 102 height 101
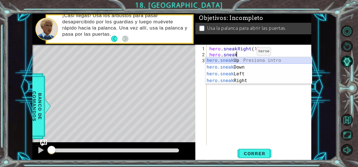
click at [239, 59] on div "hero.sneak Up Presiona intro hero.sneak Down Presiona intro hero.sneak Left Pre…" at bounding box center [259, 77] width 107 height 41
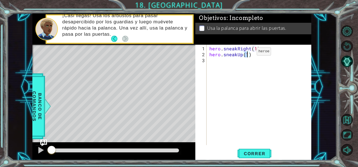
type textarea "hero.sneakUp(3)"
click at [239, 59] on div "hero . sneakRight ( 1 ) hero . sneakUp ( 3 )" at bounding box center [260, 102] width 105 height 112
click at [246, 56] on div "hero . sneakRight ( 1 ) hero . sneakUp ( 3 )" at bounding box center [260, 102] width 105 height 112
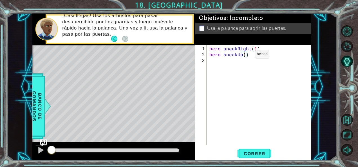
type textarea "hero.sneakUp(2)"
click at [233, 60] on div "hero . sneakRight ( 1 ) hero . sneakUp ( 2 )" at bounding box center [260, 102] width 105 height 112
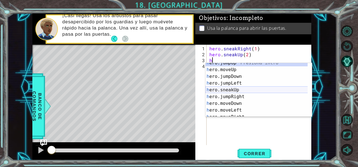
scroll to position [34, 0]
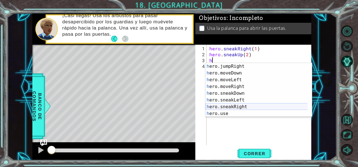
click at [235, 106] on div "h ero.jumpRight Presiona intro h ero.moveDown Presiona intro h ero.moveLeft Pre…" at bounding box center [257, 97] width 103 height 68
type textarea "hero.sneakRight(1)"
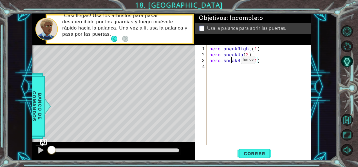
click at [232, 62] on div "hero . sneakRight ( 1 ) hero . sneakUp ( 2 ) hero . sneakRight ( 1 )" at bounding box center [260, 102] width 105 height 112
click at [228, 63] on div "hero . sneakRight ( 1 ) hero . sneakUp ( 2 ) hero . sneakRight ( 1 )" at bounding box center [260, 102] width 105 height 112
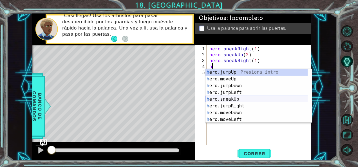
click at [236, 101] on div "h ero.jumpUp Presiona intro h ero.moveUp Presiona intro h ero.jumpDown Presiona…" at bounding box center [257, 103] width 103 height 68
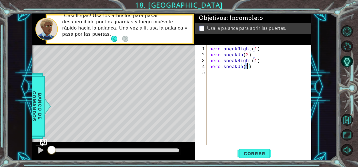
click at [223, 80] on div "hero . sneakRight ( 1 ) hero . sneakUp ( 2 ) hero . sneakRight ( 1 ) hero . sne…" at bounding box center [260, 102] width 105 height 112
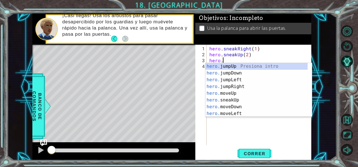
scroll to position [0, 1]
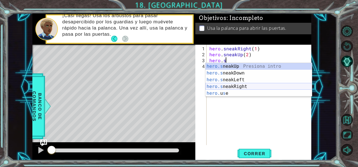
click at [246, 88] on div "hero.s neakUp Presiona intro hero.s neakDown Presiona intro hero.s neakLeft Pre…" at bounding box center [259, 86] width 107 height 47
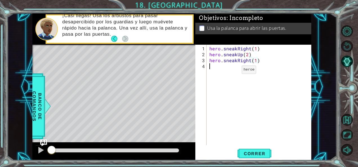
click at [232, 72] on div "hero . sneakRight ( 1 ) hero . sneakUp ( 2 ) hero . sneakRight ( 1 )" at bounding box center [260, 102] width 105 height 112
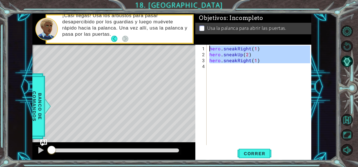
type textarea "hero.sneakRight(1) hero.sneakUp(2)"
click at [228, 69] on div "hero . sneakRight ( 1 ) hero . sneakUp ( 2 ) hero . sneakRight ( 1 )" at bounding box center [259, 95] width 102 height 101
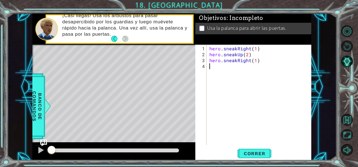
scroll to position [0, 0]
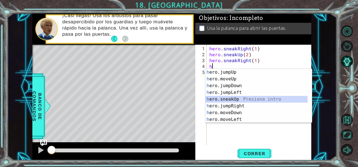
click at [238, 99] on div "h ero.jumpUp Presiona intro h ero.moveUp Presiona intro h ero.jumpDown Presiona…" at bounding box center [257, 103] width 103 height 68
type textarea "hero.sneakUp(1)"
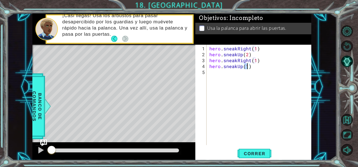
click at [220, 73] on div "hero . sneakRight ( 1 ) hero . sneakUp ( 2 ) hero . sneakRight ( 1 ) hero . sne…" at bounding box center [260, 102] width 105 height 112
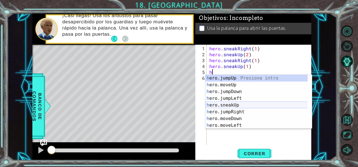
scroll to position [34, 0]
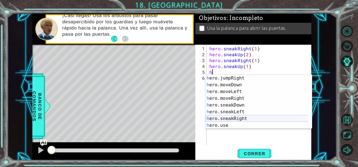
click at [241, 117] on div "h ero.jumpRight Presiona intro h ero.moveDown Presiona intro h ero.moveLeft Pre…" at bounding box center [257, 109] width 103 height 68
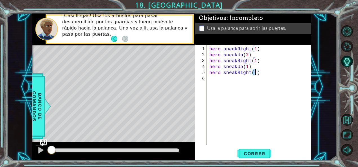
type textarea "hero.sneakRight(2)"
click at [246, 79] on div "hero . sneakRight ( 1 ) hero . sneakUp ( 2 ) hero . sneakRight ( 1 ) hero . sne…" at bounding box center [260, 102] width 105 height 112
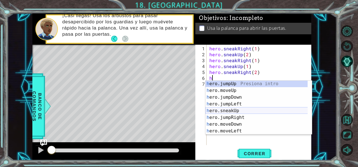
scroll to position [21, 0]
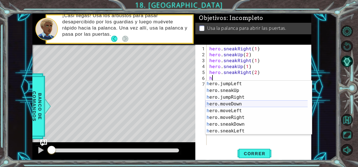
click at [239, 103] on div "h ero.jumpLeft Presiona intro h ero.sneakUp Presiona intro h ero.jumpRight Pres…" at bounding box center [257, 115] width 103 height 68
type textarea "hero.moveDown(1)"
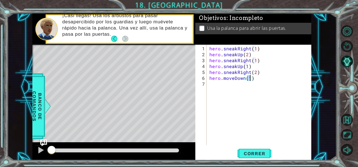
click at [247, 82] on div "hero . sneakRight ( 1 ) hero . sneakUp ( 2 ) hero . sneakRight ( 1 ) hero . sne…" at bounding box center [260, 102] width 105 height 112
type textarea "h"
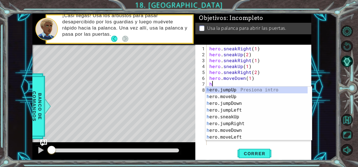
scroll to position [0, 0]
click at [244, 104] on div "h ero.jumpUp Presiona intro h ero.moveUp Presiona intro h ero.jumpDown Presiona…" at bounding box center [257, 121] width 103 height 68
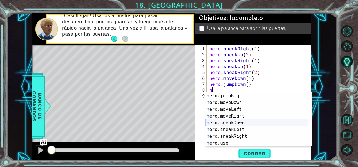
scroll to position [34, 0]
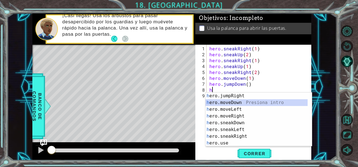
click at [238, 100] on div "h ero.jumpRight Presiona intro h ero.moveDown Presiona intro h ero.moveLeft Pre…" at bounding box center [257, 127] width 103 height 68
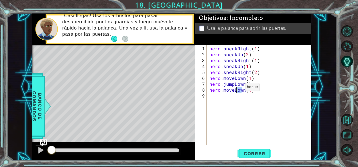
drag, startPoint x: 243, startPoint y: 90, endPoint x: 233, endPoint y: 89, distance: 9.6
click at [233, 89] on div "hero . sneakRight ( 1 ) hero . sneakUp ( 2 ) hero . sneakRight ( 1 ) hero . sne…" at bounding box center [260, 102] width 105 height 112
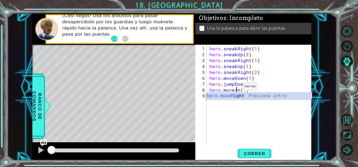
scroll to position [0, 1]
click at [232, 95] on div "hero.moveR ight Presiona intro" at bounding box center [259, 103] width 107 height 20
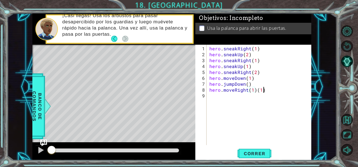
click at [264, 90] on div "hero . sneakRight ( 1 ) hero . sneakUp ( 2 ) hero . sneakRight ( 1 ) hero . sne…" at bounding box center [260, 102] width 105 height 112
click at [253, 91] on div "hero . sneakRight ( 1 ) hero . sneakUp ( 2 ) hero . sneakRight ( 1 ) hero . sne…" at bounding box center [260, 102] width 105 height 112
type textarea "hero.moveRight(2)"
click at [227, 98] on div "hero . sneakRight ( 1 ) hero . sneakUp ( 2 ) hero . sneakRight ( 1 ) hero . sne…" at bounding box center [260, 102] width 105 height 112
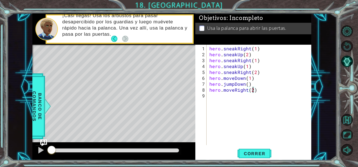
scroll to position [0, 0]
type textarea "h"
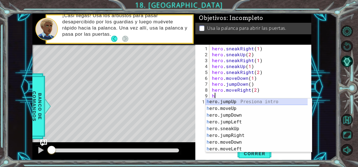
click at [230, 100] on div "h ero.jumpUp Presiona intro h ero.moveUp Presiona intro h ero.jumpDown Presiona…" at bounding box center [257, 133] width 103 height 68
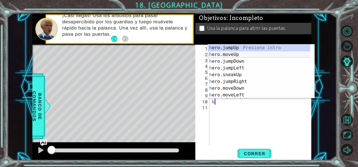
click at [229, 52] on div "h ero.jumpUp Presiona intro h ero.moveUp Presiona intro h ero.jumpDown Presiona…" at bounding box center [259, 78] width 103 height 68
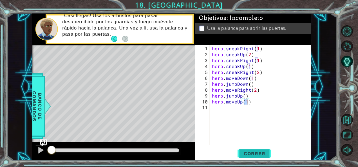
click at [260, 153] on span "Correr" at bounding box center [254, 154] width 33 height 6
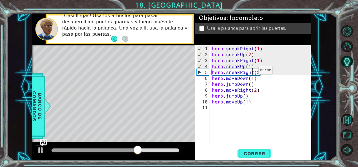
click at [252, 73] on div "hero . sneakRight ( 1 ) hero . sneakUp ( 2 ) hero . sneakRight ( 1 ) hero . sne…" at bounding box center [262, 102] width 102 height 112
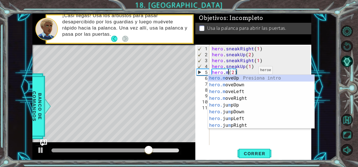
scroll to position [0, 1]
click at [255, 81] on div "hero.m oveUp Presiona intro hero.m oveDown Presiona intro hero.m oveLeft Presio…" at bounding box center [261, 109] width 107 height 68
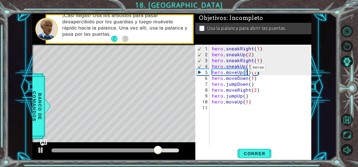
click at [244, 70] on div "hero . sneakRight ( 1 ) hero . sneakUp ( 2 ) hero . sneakRight ( 1 ) hero . sne…" at bounding box center [260, 95] width 99 height 101
click at [242, 70] on div "hero . sneakRight ( 1 ) hero . sneakUp ( 2 ) hero . sneakRight ( 1 ) hero . sne…" at bounding box center [262, 102] width 102 height 112
drag, startPoint x: 250, startPoint y: 71, endPoint x: 237, endPoint y: 71, distance: 12.1
click at [237, 71] on div "hero . sneakRight ( 1 ) hero . sneakUp ( 2 ) hero . sneakRight ( 1 ) hero . sne…" at bounding box center [262, 102] width 102 height 112
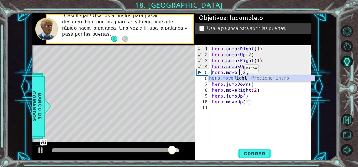
scroll to position [0, 1]
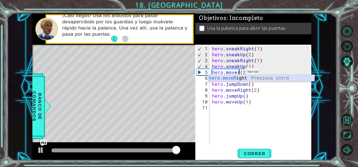
click at [239, 76] on div "hero.moveR ight Presiona intro" at bounding box center [261, 85] width 107 height 20
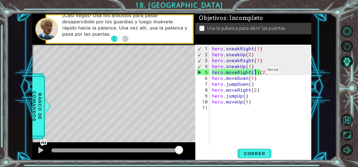
click at [258, 73] on div "hero . sneakRight ( 1 ) hero . sneakUp ( 2 ) hero . sneakRight ( 1 ) hero . sne…" at bounding box center [262, 102] width 102 height 112
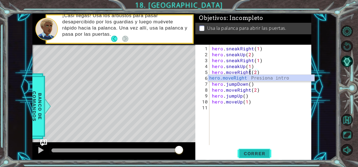
type textarea "hero.moveRight(2)"
click at [241, 151] on span "Correr" at bounding box center [254, 154] width 33 height 6
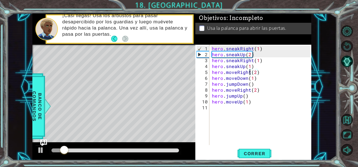
click at [235, 117] on div "hero . sneakRight ( 1 ) hero . sneakUp ( 2 ) hero . sneakRight ( 1 ) hero . sne…" at bounding box center [262, 102] width 102 height 112
click at [269, 104] on div "hero . sneakRight ( 1 ) hero . sneakUp ( 2 ) hero . sneakRight ( 1 ) hero . sne…" at bounding box center [262, 102] width 102 height 112
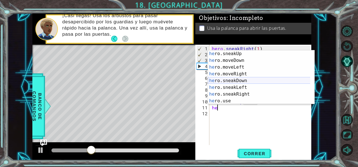
scroll to position [34, 0]
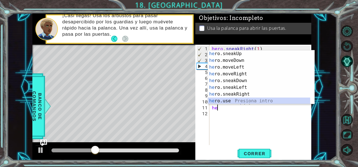
click at [228, 101] on div "he ro.sneakUp Presiona intro he ro.moveDown Presiona intro he ro.moveLeft Presi…" at bounding box center [259, 84] width 103 height 68
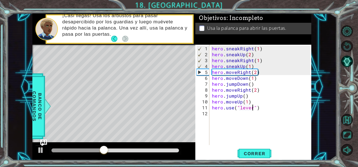
scroll to position [0, 2]
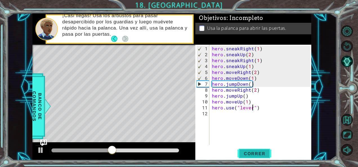
type textarea "hero.use("lever")"
click at [261, 152] on span "Correr" at bounding box center [254, 154] width 33 height 6
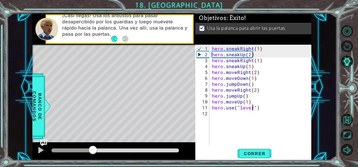
click at [95, 142] on div "methods hero use(thing) moveUp(steps) moveDown(steps) moveLeft(steps) moveRight…" at bounding box center [171, 87] width 279 height 147
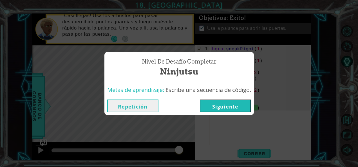
click at [235, 109] on button "Siguiente" at bounding box center [225, 106] width 51 height 13
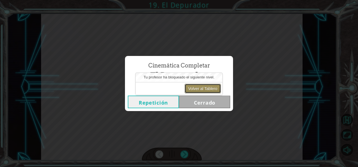
click at [204, 91] on button "Volver al Tablero" at bounding box center [203, 89] width 36 height 10
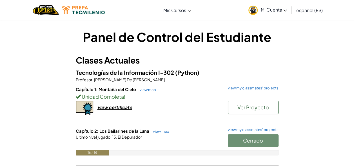
click at [119, 131] on span "Capítulo 2: Los Bailarines de la Luna" at bounding box center [113, 130] width 74 height 5
click at [164, 130] on link "view map" at bounding box center [159, 131] width 19 height 5
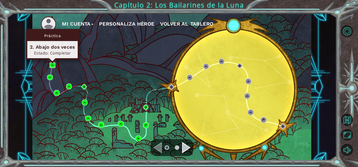
click at [52, 65] on img at bounding box center [53, 65] width 6 height 6
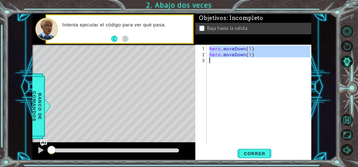
drag, startPoint x: 209, startPoint y: 46, endPoint x: 273, endPoint y: 56, distance: 64.9
click at [273, 56] on div "hero . moveDown ( 1 ) hero . moveDown ( 1 )" at bounding box center [260, 102] width 105 height 112
type textarea "hero.moveDown(1) hero.moveDown(1)"
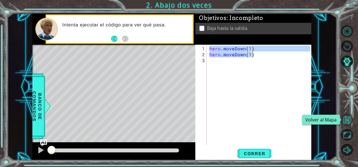
click at [353, 124] on button "Volver al Mapa" at bounding box center [347, 120] width 12 height 12
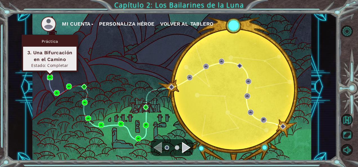
click at [51, 78] on img at bounding box center [50, 78] width 6 height 6
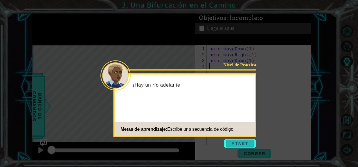
click at [242, 147] on button "Start" at bounding box center [240, 143] width 32 height 9
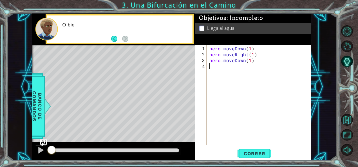
click at [244, 73] on div "hero . moveDown ( 1 ) hero . moveRight ( 1 ) hero . moveDown ( 1 )" at bounding box center [260, 102] width 105 height 112
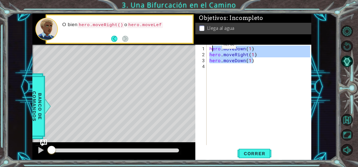
drag, startPoint x: 262, startPoint y: 62, endPoint x: 208, endPoint y: 47, distance: 56.0
click at [208, 47] on div "hero . moveDown ( 1 ) hero . moveRight ( 1 ) hero . moveDown ( 1 )" at bounding box center [260, 102] width 105 height 112
type textarea "hero.moveDown(1) hero.moveRight(1)"
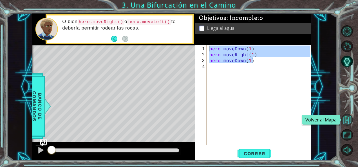
click at [352, 121] on button "Volver al Mapa" at bounding box center [347, 120] width 12 height 12
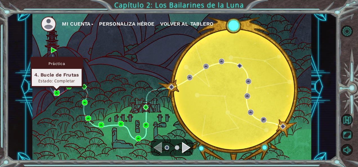
click at [59, 92] on img at bounding box center [57, 93] width 6 height 6
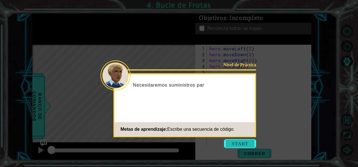
click at [239, 141] on button "Start" at bounding box center [240, 143] width 32 height 9
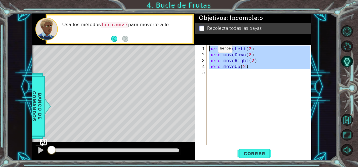
drag, startPoint x: 250, startPoint y: 68, endPoint x: 207, endPoint y: 50, distance: 46.6
click at [207, 50] on div "1 2 3 4 5 hero . moveLeft ( 2 ) hero . moveDown ( 2 ) hero . moveRight ( 2 ) he…" at bounding box center [252, 95] width 115 height 101
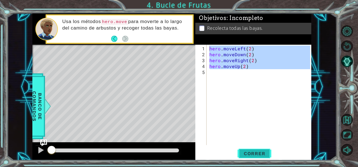
click at [250, 155] on span "Correr" at bounding box center [254, 154] width 33 height 6
type textarea "hero.moveLeft(2)"
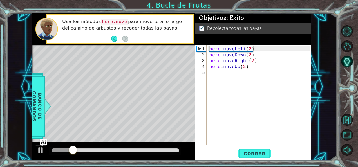
drag, startPoint x: 135, startPoint y: 146, endPoint x: 162, endPoint y: 148, distance: 26.5
click at [162, 148] on div at bounding box center [113, 152] width 163 height 18
drag, startPoint x: 162, startPoint y: 148, endPoint x: 180, endPoint y: 145, distance: 18.3
click at [180, 145] on div at bounding box center [113, 152] width 163 height 18
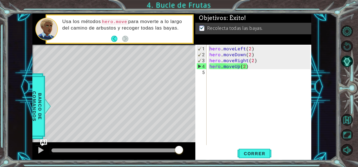
click at [179, 151] on div at bounding box center [116, 151] width 128 height 4
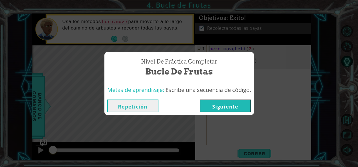
click at [237, 108] on button "Siguiente" at bounding box center [225, 106] width 51 height 13
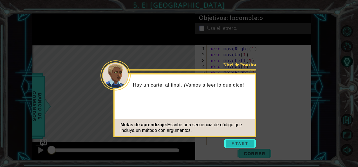
click at [238, 144] on button "Start" at bounding box center [240, 143] width 32 height 9
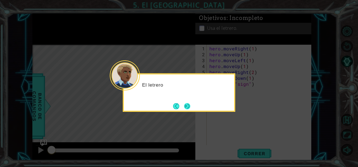
click at [183, 104] on button "Next" at bounding box center [187, 107] width 8 height 8
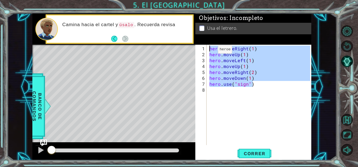
drag, startPoint x: 266, startPoint y: 83, endPoint x: 208, endPoint y: 50, distance: 67.0
click at [208, 50] on div "1 2 3 4 5 6 7 8 hero . moveRight ( 1 ) hero . moveUp ( 1 ) hero . moveLeft ( 1 …" at bounding box center [252, 95] width 115 height 101
type textarea "hero.moveRight(1) hero.moveUp(1)"
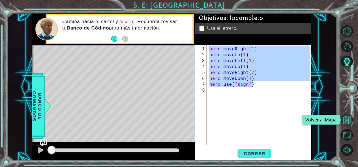
click at [351, 116] on button "Volver al Mapa" at bounding box center [347, 120] width 12 height 12
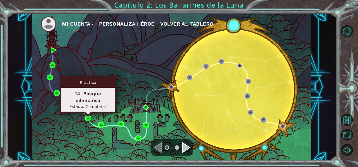
click at [74, 112] on div "Práctica 14. Bosque silencioso Estado: Completar" at bounding box center [88, 94] width 56 height 37
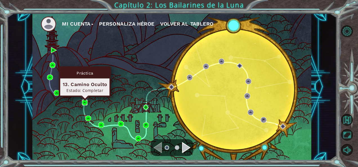
click at [85, 101] on img at bounding box center [85, 103] width 6 height 6
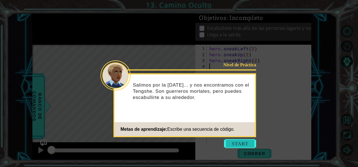
click at [249, 141] on button "Start" at bounding box center [240, 143] width 32 height 9
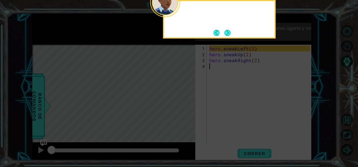
click at [264, 59] on icon at bounding box center [179, 25] width 358 height 284
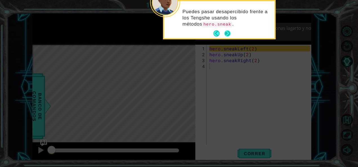
click at [229, 30] on button "Next" at bounding box center [228, 34] width 8 height 8
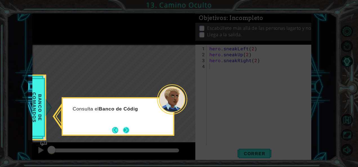
click at [127, 132] on button "Next" at bounding box center [126, 130] width 6 height 6
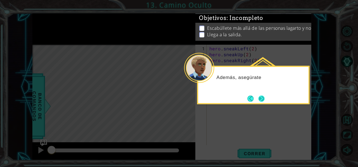
click at [262, 101] on button "Next" at bounding box center [261, 99] width 8 height 8
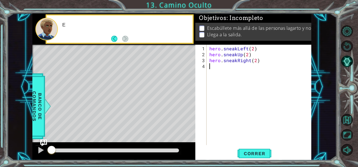
click at [262, 70] on div "hero . sneakLeft ( 2 ) hero . sneakUp ( 2 ) hero . sneakRight ( 2 )" at bounding box center [260, 102] width 105 height 112
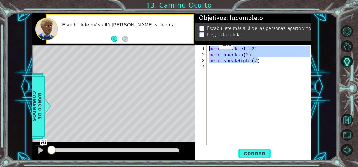
drag, startPoint x: 267, startPoint y: 60, endPoint x: 207, endPoint y: 47, distance: 61.2
click at [207, 47] on div "1 2 3 4 hero . sneakLeft ( 2 ) hero . sneakUp ( 2 ) hero . sneakRight ( 2 ) ההה…" at bounding box center [252, 95] width 115 height 101
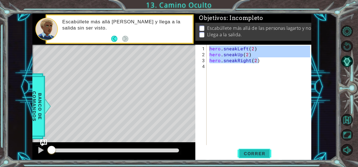
click at [261, 155] on span "Correr" at bounding box center [254, 154] width 33 height 6
type textarea "hero.sneakLeft(2)"
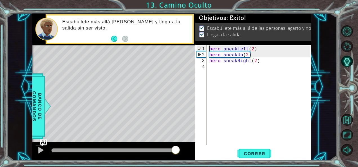
click at [175, 152] on div at bounding box center [116, 151] width 128 height 4
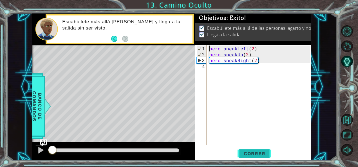
click at [252, 151] on span "Correr" at bounding box center [254, 154] width 33 height 6
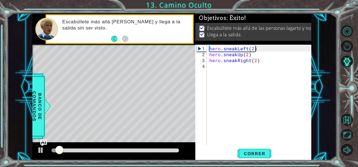
drag, startPoint x: 165, startPoint y: 147, endPoint x: 179, endPoint y: 150, distance: 14.3
click at [179, 150] on div at bounding box center [115, 151] width 132 height 8
click at [179, 150] on div at bounding box center [116, 151] width 128 height 4
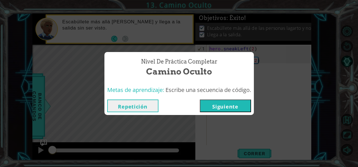
click at [217, 109] on button "Siguiente" at bounding box center [225, 106] width 51 height 13
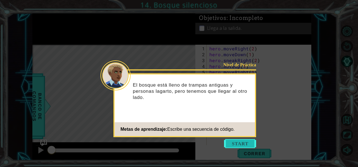
click at [233, 148] on button "Start" at bounding box center [240, 143] width 32 height 9
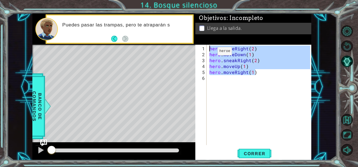
drag, startPoint x: 262, startPoint y: 71, endPoint x: 208, endPoint y: 48, distance: 58.3
click at [208, 48] on div "hero . moveRight ( 2 ) hero . moveDown ( 1 ) hero . sneakRight ( 2 ) hero . mov…" at bounding box center [260, 102] width 105 height 112
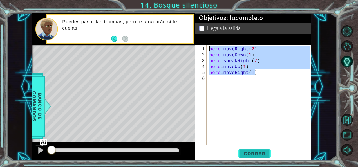
click at [244, 153] on span "Correr" at bounding box center [254, 154] width 33 height 6
type textarea "hero.moveRight(2)"
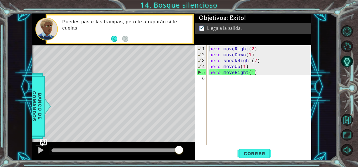
click at [179, 150] on div at bounding box center [116, 151] width 128 height 4
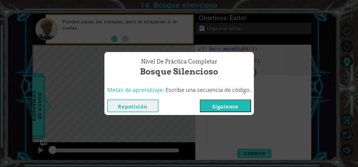
click at [223, 105] on button "Siguiente" at bounding box center [225, 106] width 51 height 13
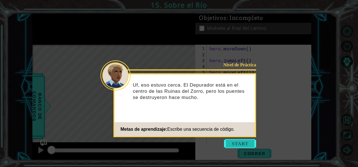
click at [230, 146] on button "Start" at bounding box center [240, 143] width 32 height 9
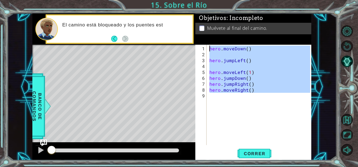
drag, startPoint x: 250, startPoint y: 101, endPoint x: 195, endPoint y: 48, distance: 76.1
click at [195, 48] on div "1 ההההההההההההההההההההההההההההההההההההההההההההההההההההההההההההההההההההההההההההה…" at bounding box center [171, 87] width 279 height 147
type textarea "hero.moveDown()"
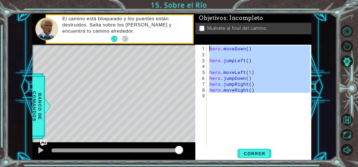
drag, startPoint x: 174, startPoint y: 151, endPoint x: 184, endPoint y: 150, distance: 9.9
click at [184, 150] on div at bounding box center [113, 152] width 163 height 18
click at [247, 144] on div "hero . moveDown ( ) hero . jumpLeft ( ) hero . moveLeft ( 1 ) hero . jumpDown (…" at bounding box center [259, 95] width 102 height 101
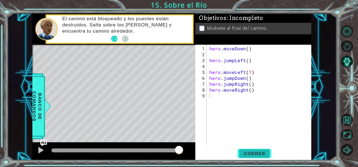
click at [245, 156] on span "Correr" at bounding box center [254, 154] width 33 height 6
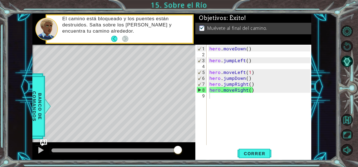
click at [178, 151] on div at bounding box center [116, 151] width 128 height 4
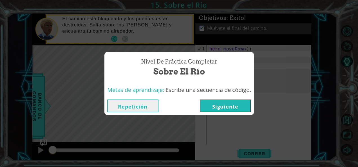
click at [210, 108] on button "Siguiente" at bounding box center [225, 106] width 51 height 13
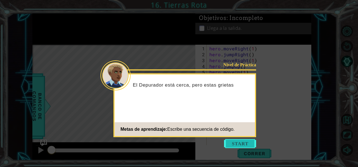
click at [244, 144] on button "Start" at bounding box center [240, 143] width 32 height 9
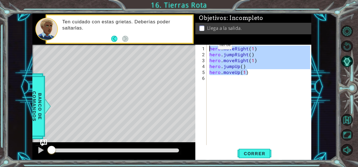
drag, startPoint x: 255, startPoint y: 70, endPoint x: 208, endPoint y: 48, distance: 51.9
click at [208, 48] on div "hero . moveRight ( 1 ) hero . jumpRight ( ) hero . moveRight ( 1 ) hero . jumpU…" at bounding box center [260, 102] width 105 height 112
click at [177, 151] on div at bounding box center [116, 151] width 128 height 4
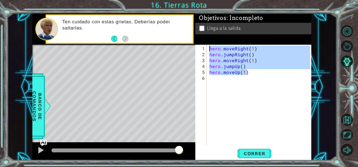
drag, startPoint x: 177, startPoint y: 150, endPoint x: 215, endPoint y: 152, distance: 38.0
click at [272, 157] on button "Correr" at bounding box center [255, 154] width 34 height 12
type textarea "hero.moveRight(1)"
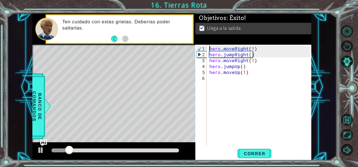
click at [179, 152] on div at bounding box center [115, 151] width 132 height 8
click at [178, 151] on div at bounding box center [116, 151] width 128 height 4
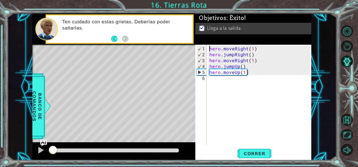
click at [251, 161] on div "1 ההההההההההההההההההההההההההההההההההההההההההההההההההההההההההההההההההההההההההההה…" at bounding box center [179, 83] width 358 height 167
click at [250, 156] on span "Correr" at bounding box center [254, 154] width 33 height 6
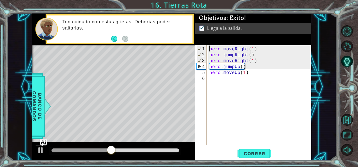
click at [177, 152] on div at bounding box center [116, 151] width 128 height 4
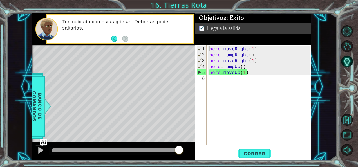
drag, startPoint x: 175, startPoint y: 152, endPoint x: 190, endPoint y: 152, distance: 14.9
click at [190, 152] on body "1 ההההההההההההההההההההההההההההההההההההההההההההההההההההההההההההההההההההההההההההה…" at bounding box center [179, 83] width 358 height 167
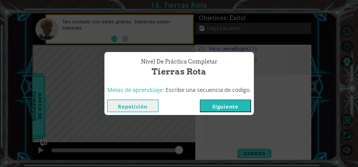
click at [210, 106] on button "Siguiente" at bounding box center [225, 106] width 51 height 13
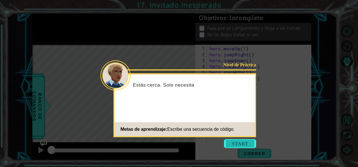
click at [247, 146] on button "Start" at bounding box center [240, 143] width 32 height 9
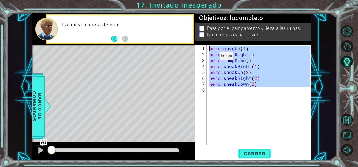
drag, startPoint x: 256, startPoint y: 87, endPoint x: 199, endPoint y: 44, distance: 70.8
click at [199, 44] on div "Objetivos : Incompleto Pasa por el campamento y llega a las ruinas. No te dejes…" at bounding box center [253, 87] width 116 height 147
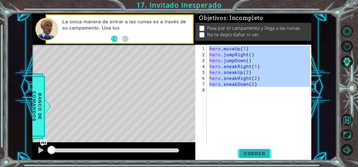
click at [260, 154] on span "Correr" at bounding box center [254, 154] width 33 height 6
type textarea "hero.moveUp(1)"
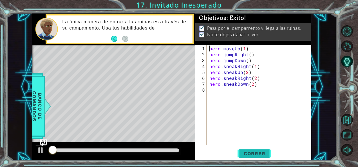
click at [260, 154] on span "Correr" at bounding box center [254, 154] width 33 height 6
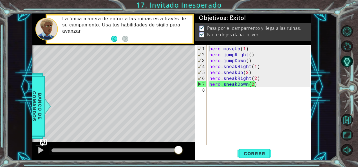
click at [179, 150] on body "1 ההההההההההההההההההההההההההההההההההההההההההההההההההההההההההההההההההההההההההההה…" at bounding box center [179, 83] width 358 height 167
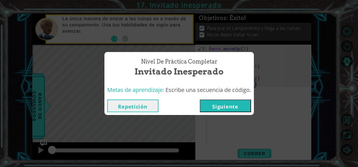
click at [211, 115] on div "Repetición [GEOGRAPHIC_DATA]" at bounding box center [179, 106] width 150 height 18
click at [210, 111] on button "Siguiente" at bounding box center [225, 106] width 51 height 13
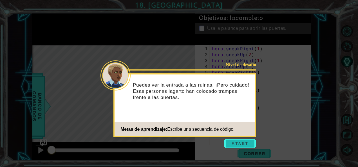
click at [235, 143] on button "Start" at bounding box center [240, 143] width 32 height 9
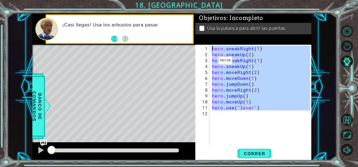
drag, startPoint x: 266, startPoint y: 111, endPoint x: 208, endPoint y: 49, distance: 85.3
click at [208, 49] on div "1 2 3 4 5 6 7 8 9 10 11 12 hero . sneakRight ( 1 ) hero . sneakUp ( 2 ) hero . …" at bounding box center [252, 95] width 115 height 101
type textarea "hero.sneakRight(1) hero.sneakUp(2)"
